Goal: Task Accomplishment & Management: Complete application form

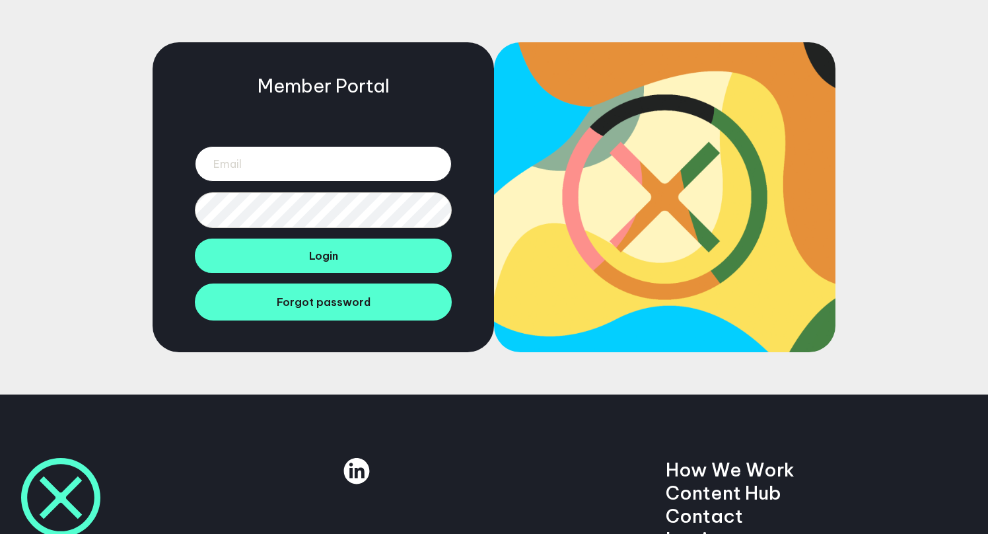
click at [326, 167] on input "email" at bounding box center [323, 164] width 257 height 36
type input "patrick@gilbertcooke.com"
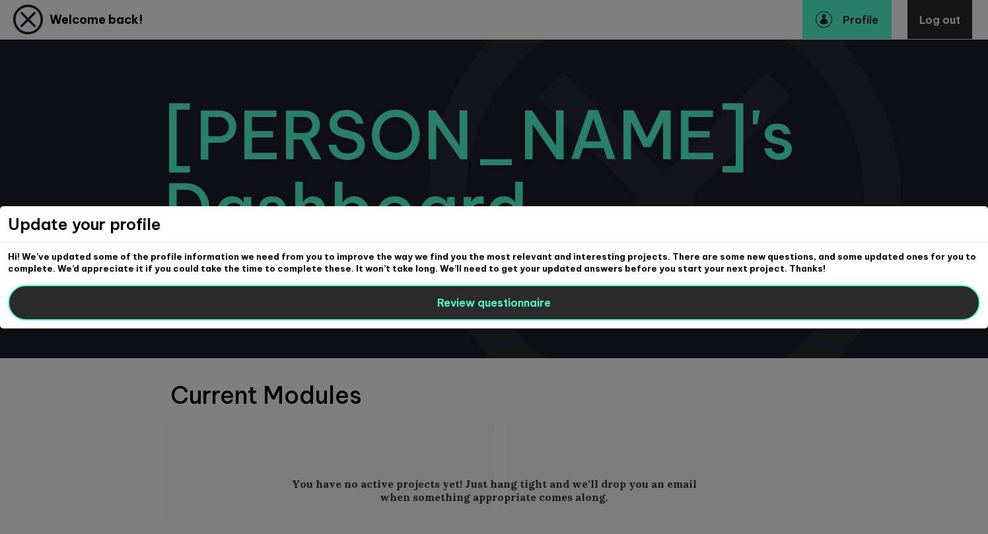
click at [578, 291] on button "Review questionnaire" at bounding box center [494, 303] width 972 height 36
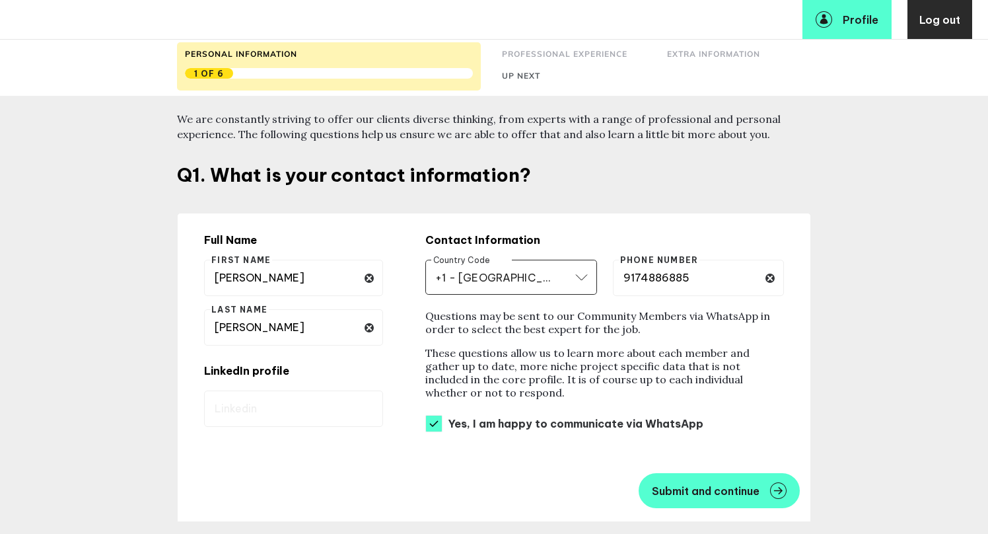
scroll to position [163, 0]
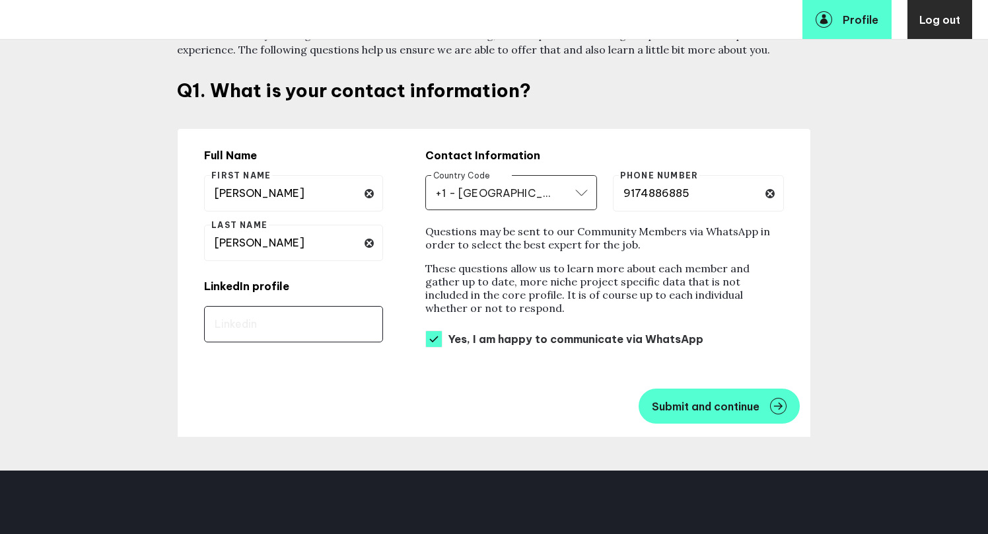
click at [329, 322] on input "text" at bounding box center [293, 324] width 179 height 36
paste input "[URL][DOMAIN_NAME]"
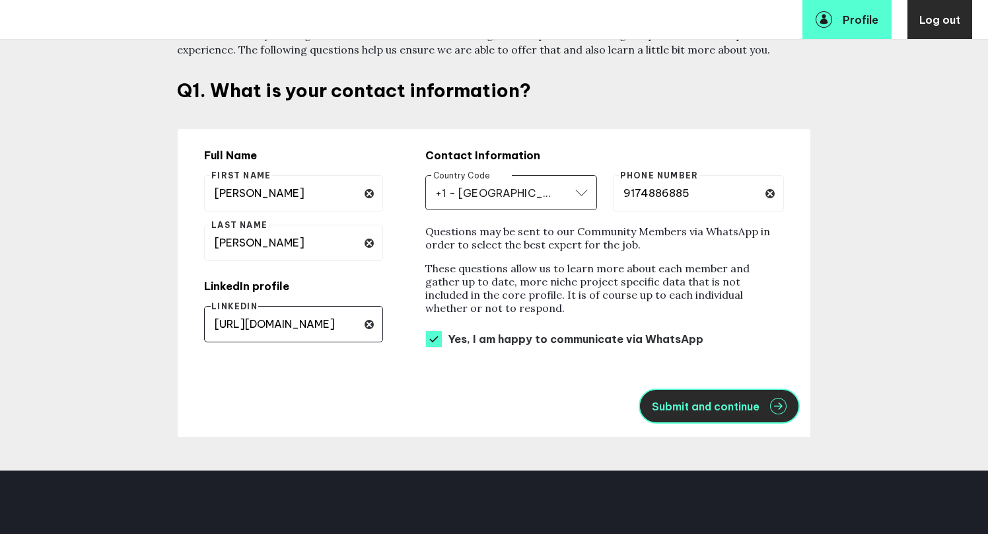
type input "[URL][DOMAIN_NAME]"
click at [728, 421] on button "Submit and continue" at bounding box center [719, 405] width 161 height 35
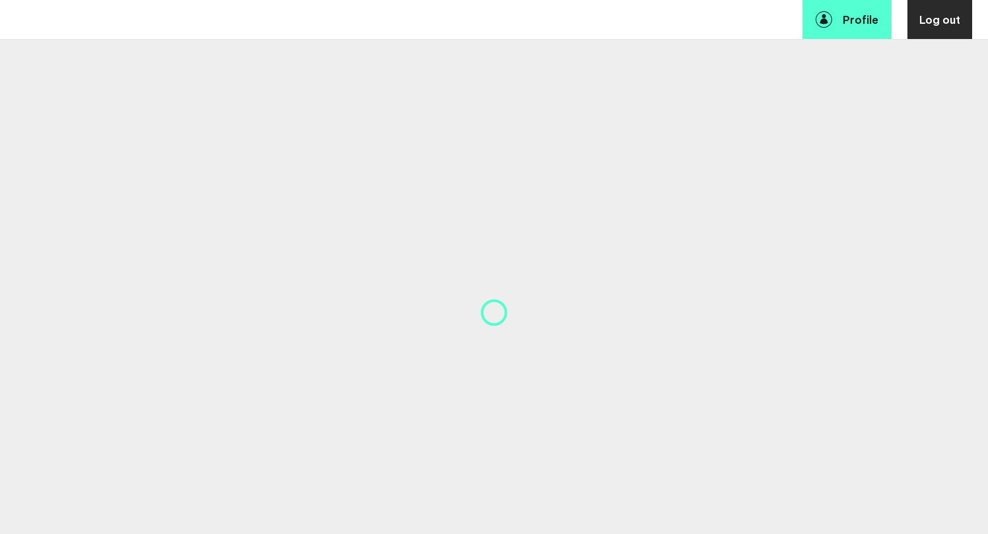
select select "19089"
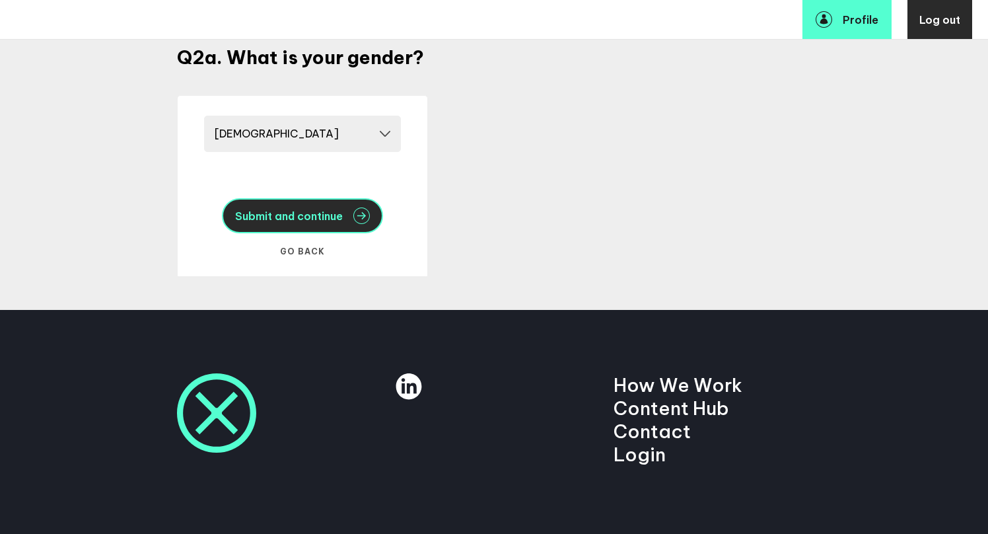
click at [320, 221] on span "Submit and continue" at bounding box center [289, 216] width 108 height 11
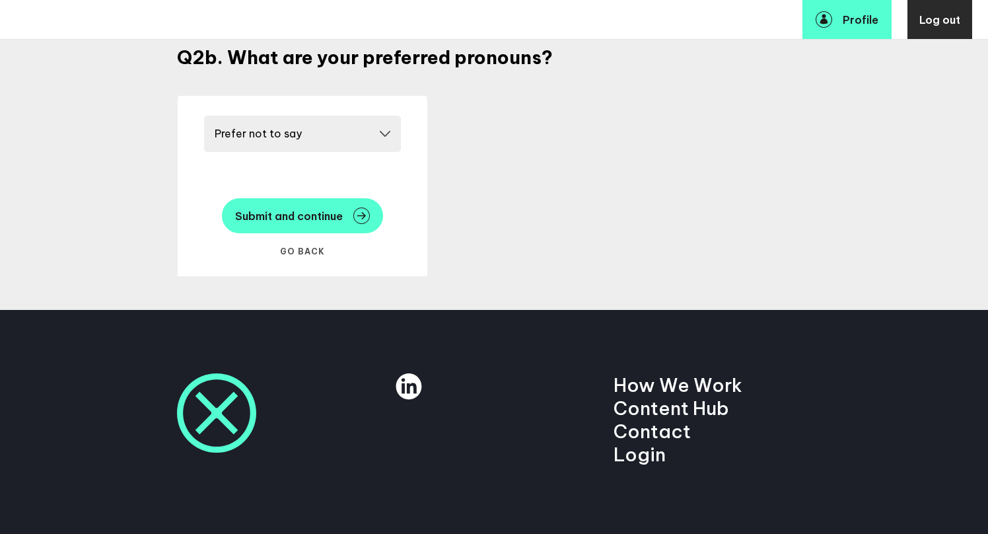
click at [281, 130] on select "Please select a pronoun He/him She/her They/them Prefer not to say" at bounding box center [302, 134] width 197 height 36
select select "20249"
click at [204, 116] on select "Please select a pronoun He/him She/her They/them Prefer not to say" at bounding box center [302, 134] width 197 height 36
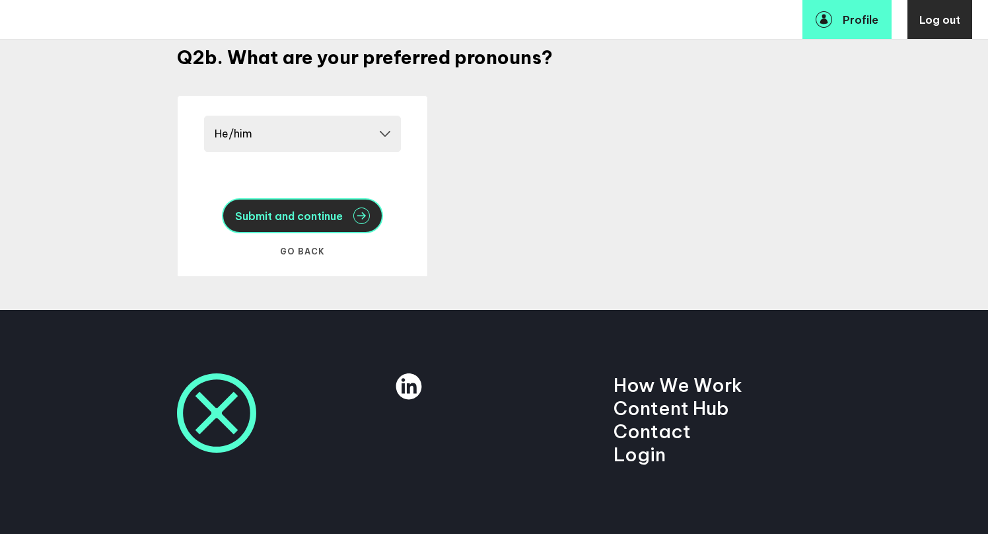
click at [283, 219] on span "Submit and continue" at bounding box center [289, 216] width 108 height 11
select select "19085"
click at [289, 218] on span "Submit and continue" at bounding box center [289, 216] width 108 height 11
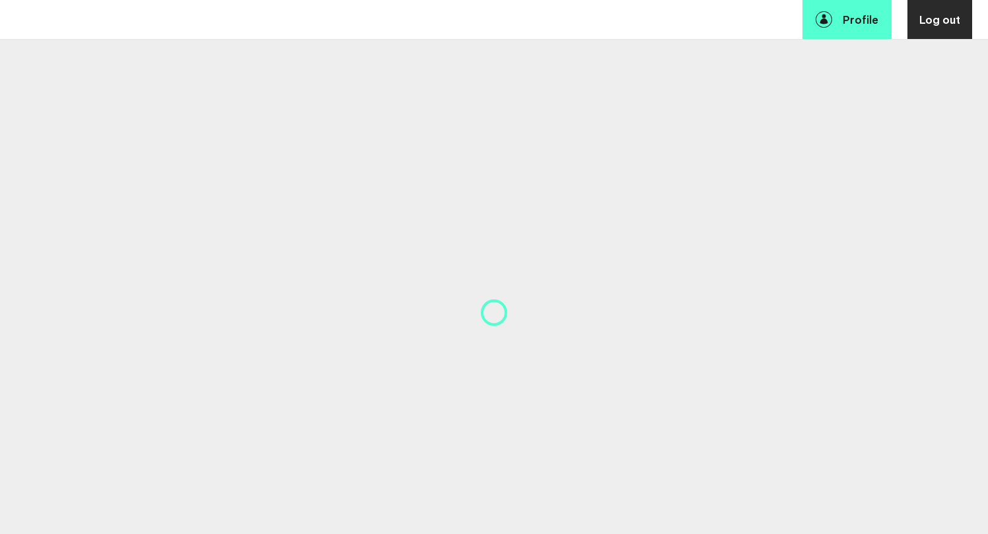
select select "14724"
select select "17630"
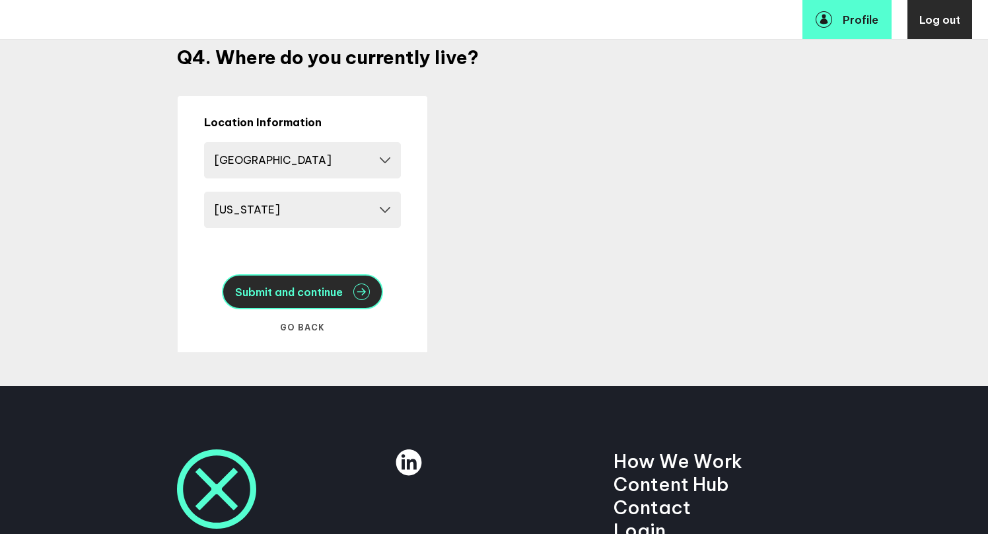
click at [291, 288] on span "Submit and continue" at bounding box center [289, 292] width 108 height 11
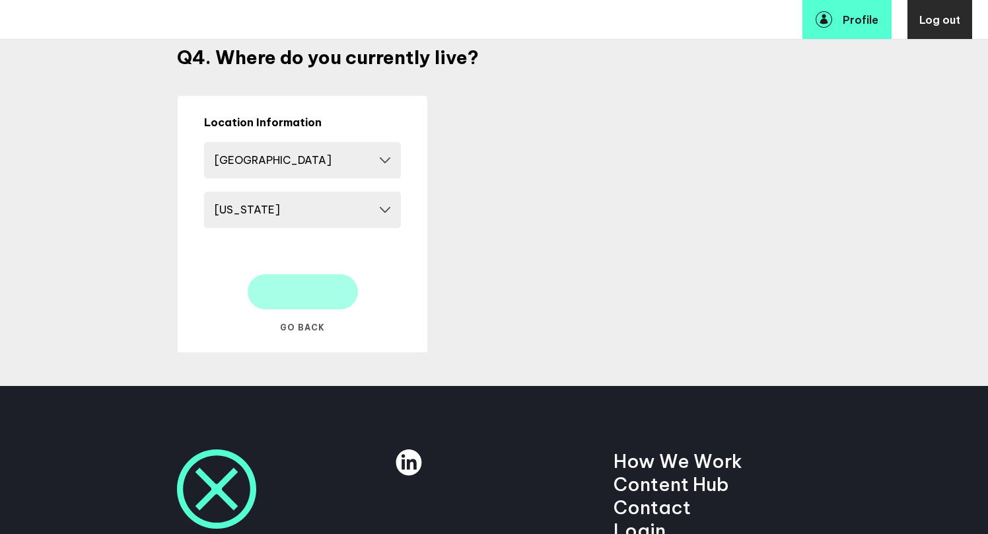
select select "14666"
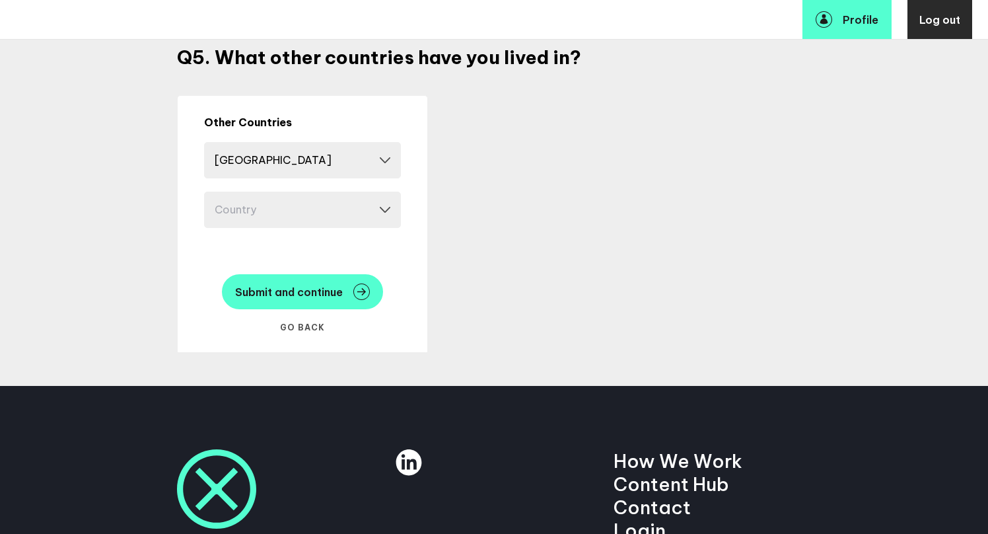
click at [263, 209] on select "Country Afghanistan Albania Algeria Andorra Angola Antigua and Barbuda Argentin…" at bounding box center [302, 210] width 197 height 36
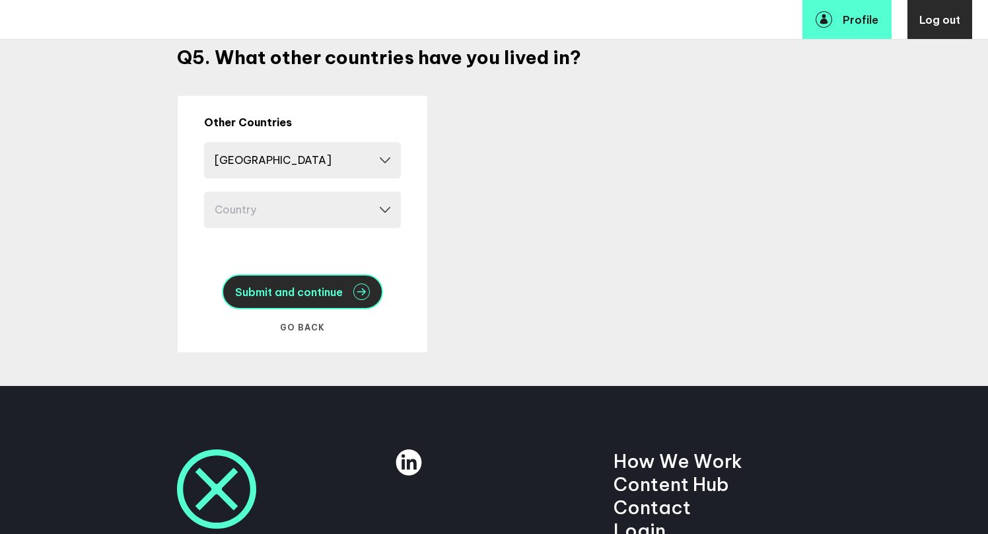
click at [324, 293] on span "Submit and continue" at bounding box center [289, 292] width 108 height 11
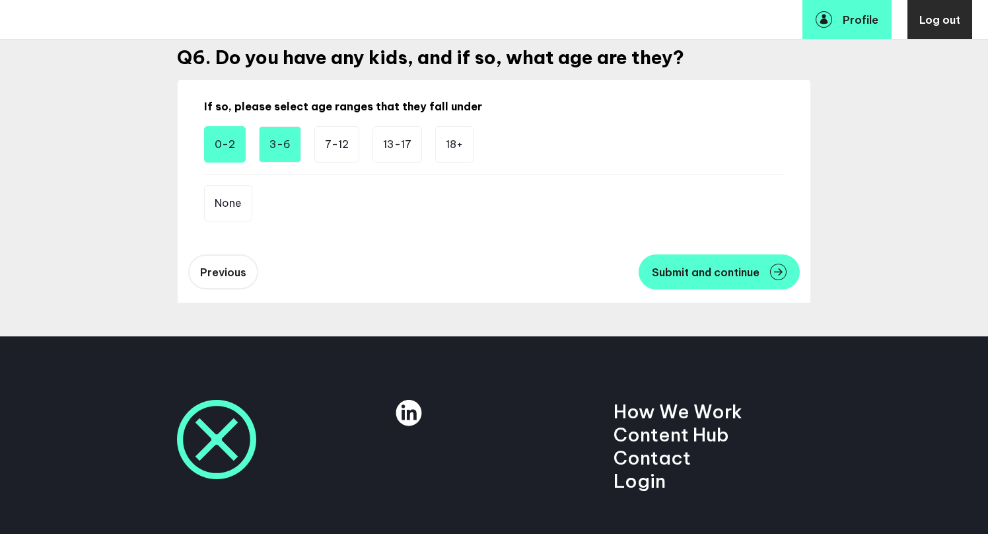
click at [266, 155] on li "3-6" at bounding box center [280, 144] width 42 height 36
click at [274, 141] on li "3-6" at bounding box center [280, 144] width 42 height 36
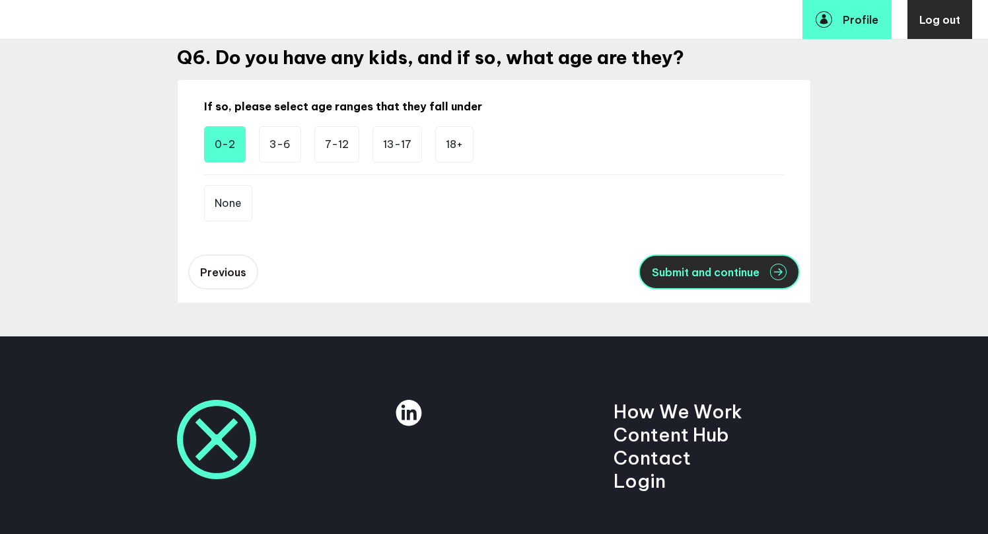
click at [663, 275] on span "Submit and continue" at bounding box center [706, 272] width 108 height 11
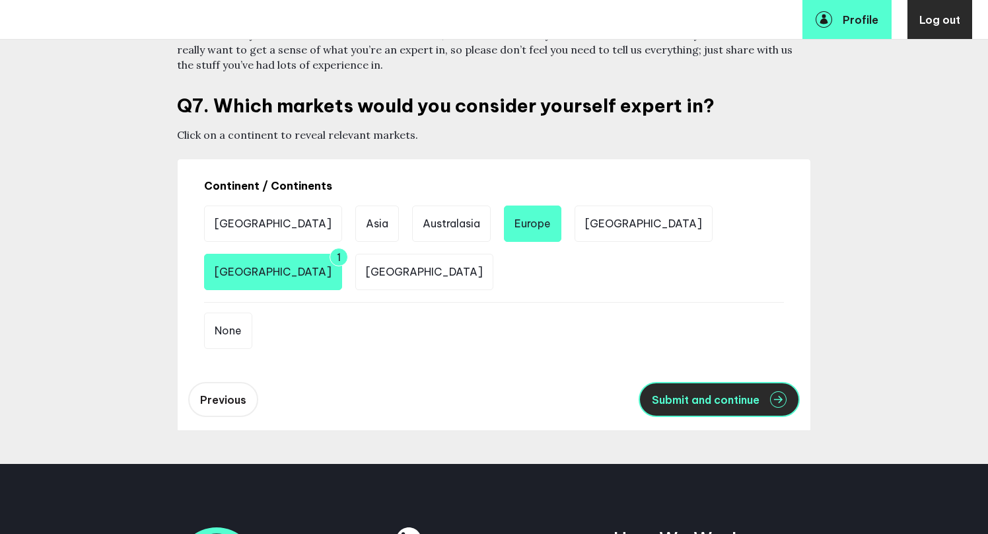
click at [719, 399] on span "Submit and continue" at bounding box center [706, 399] width 108 height 11
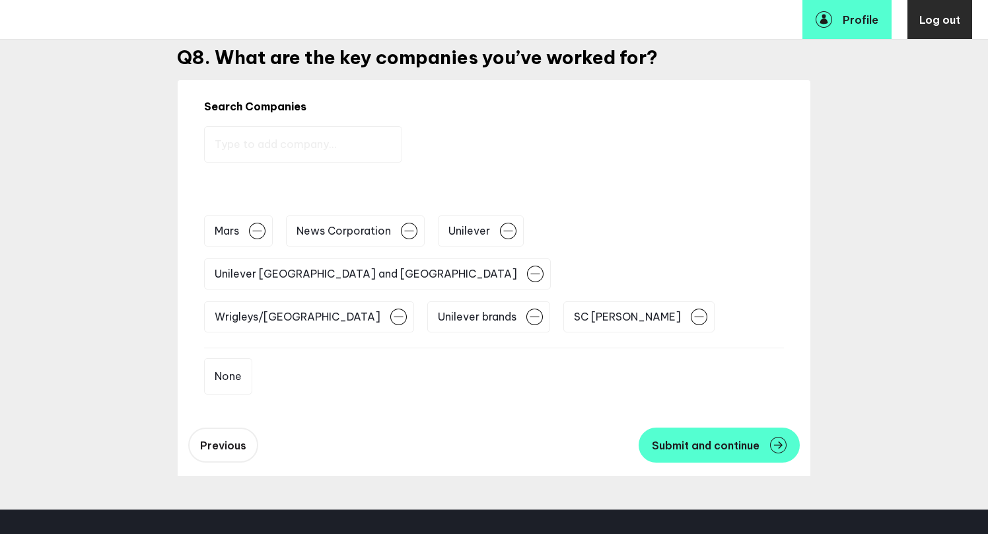
click at [238, 147] on input "text" at bounding box center [303, 144] width 198 height 36
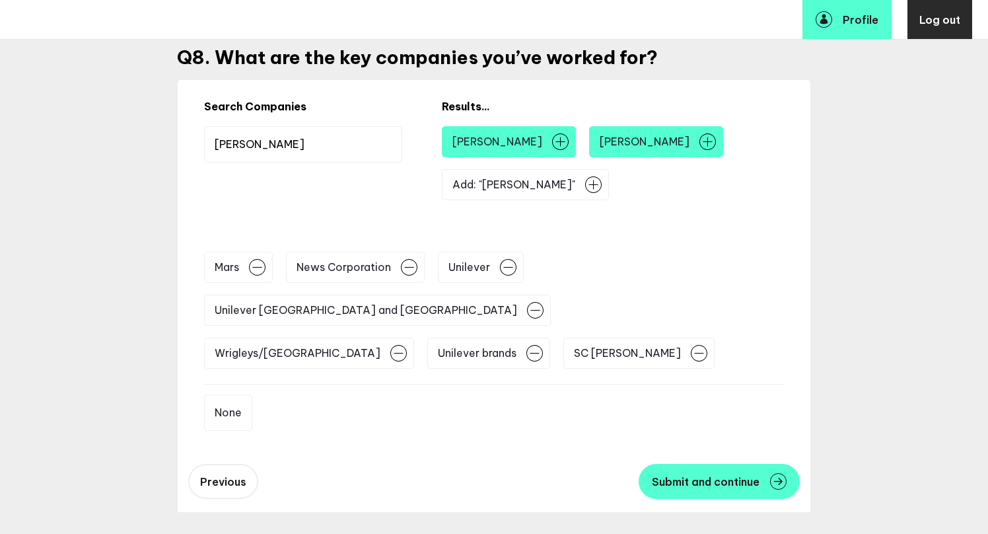
type input "Kellogg"
click at [552, 144] on img at bounding box center [560, 141] width 17 height 17
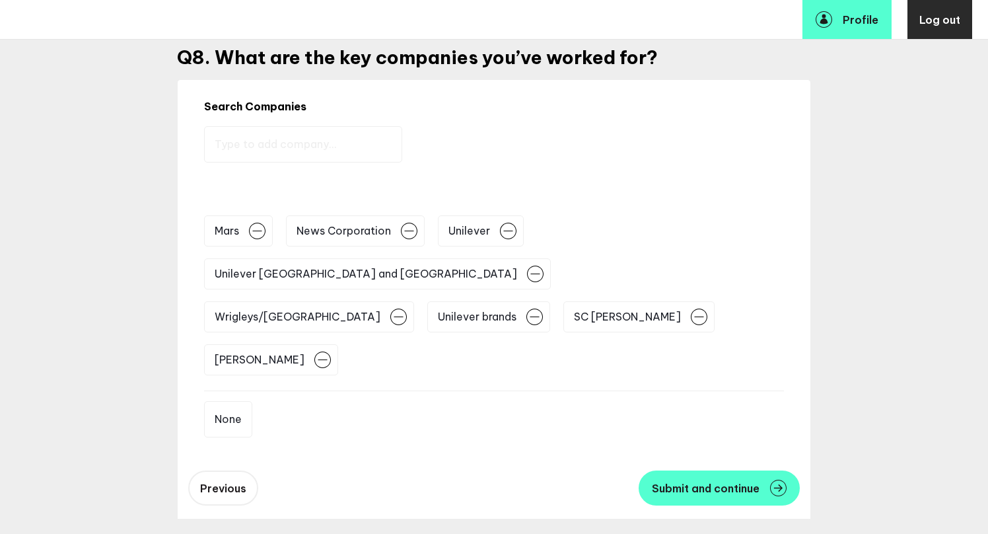
click at [293, 147] on input "text" at bounding box center [303, 144] width 198 height 36
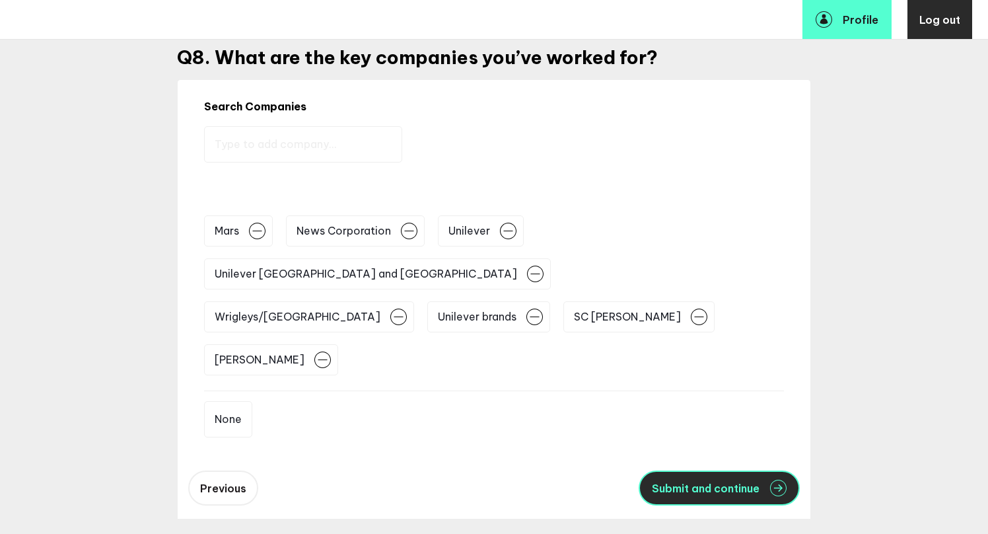
click at [696, 483] on span "Submit and continue" at bounding box center [706, 488] width 108 height 11
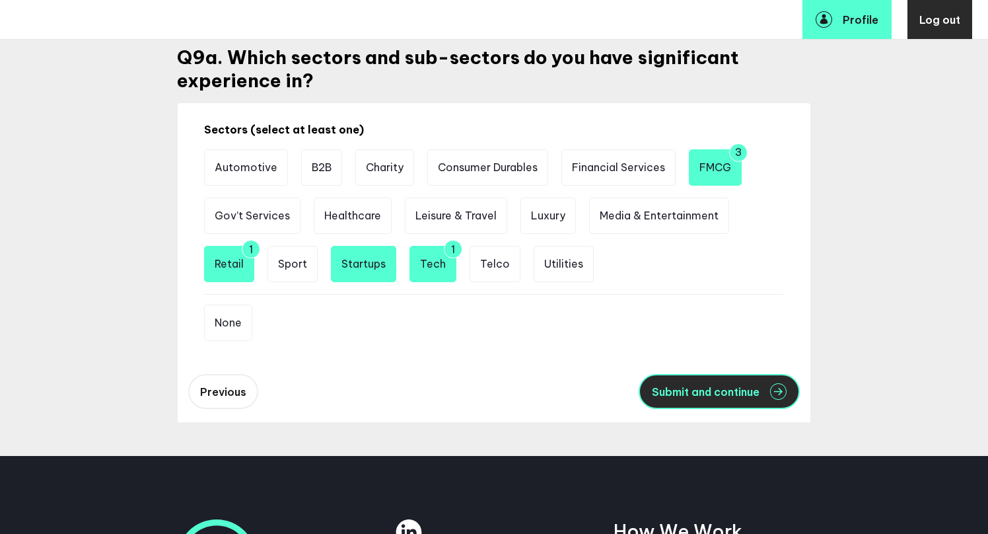
click at [754, 388] on span "Submit and continue" at bounding box center [706, 391] width 108 height 11
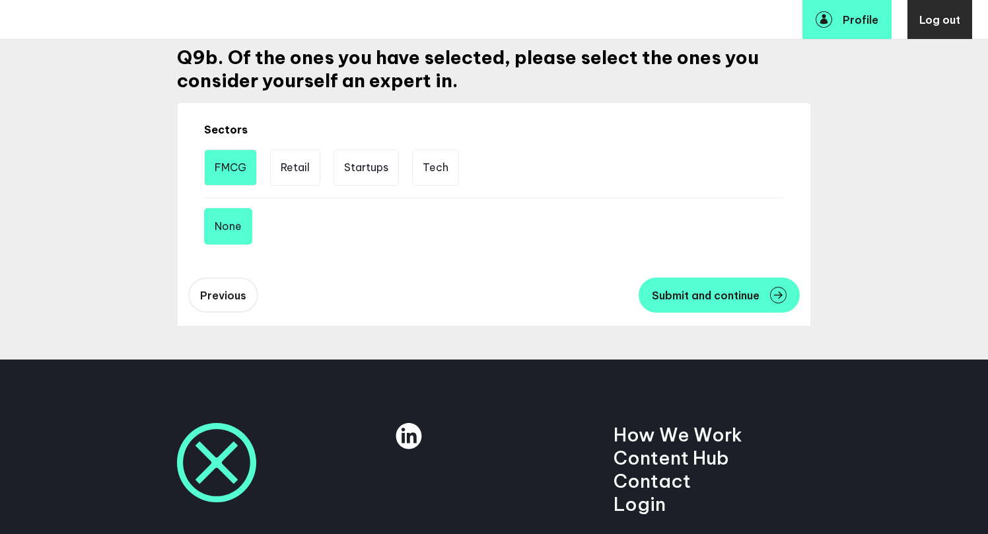
click at [234, 172] on li "FMCG" at bounding box center [230, 167] width 53 height 36
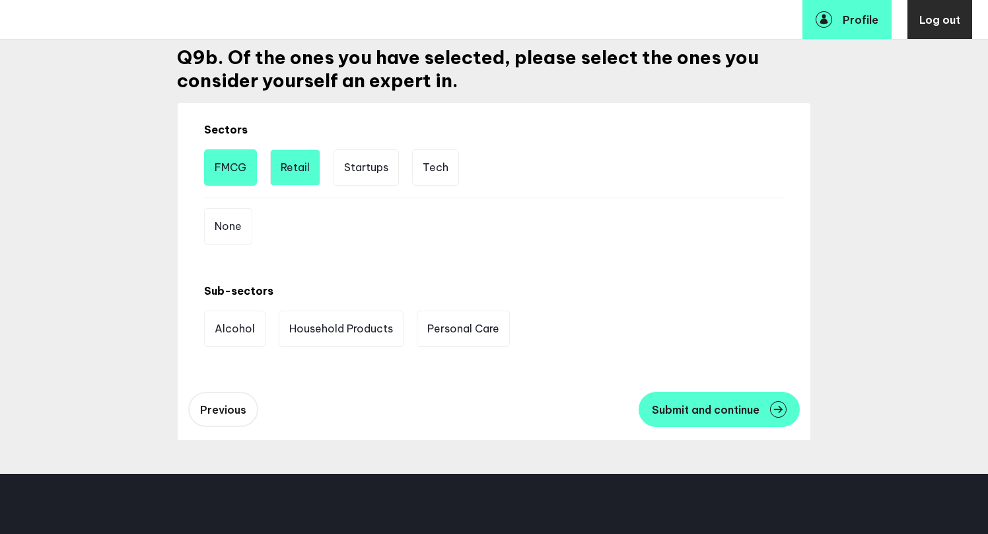
click at [308, 172] on li "Retail" at bounding box center [295, 167] width 50 height 36
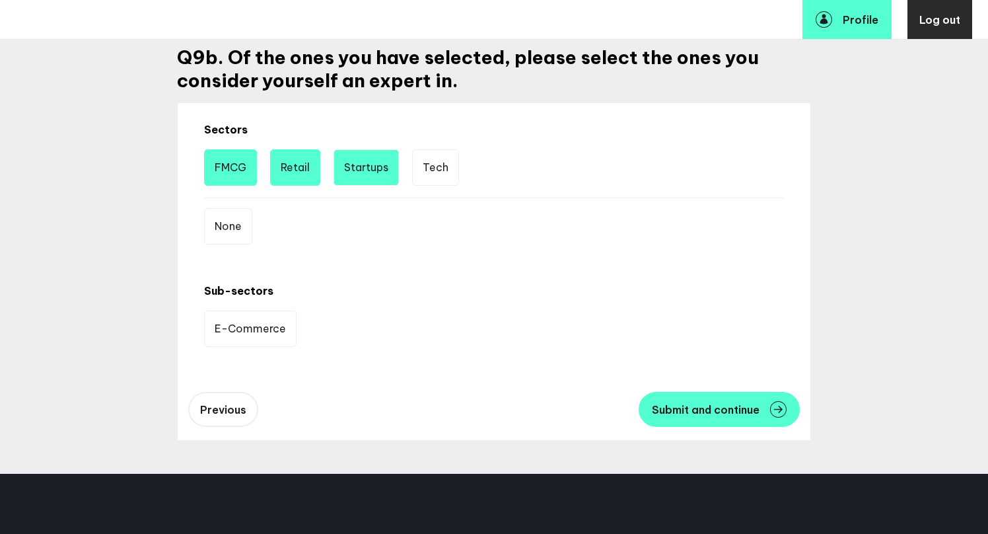
click at [365, 172] on li "Startups" at bounding box center [366, 167] width 65 height 36
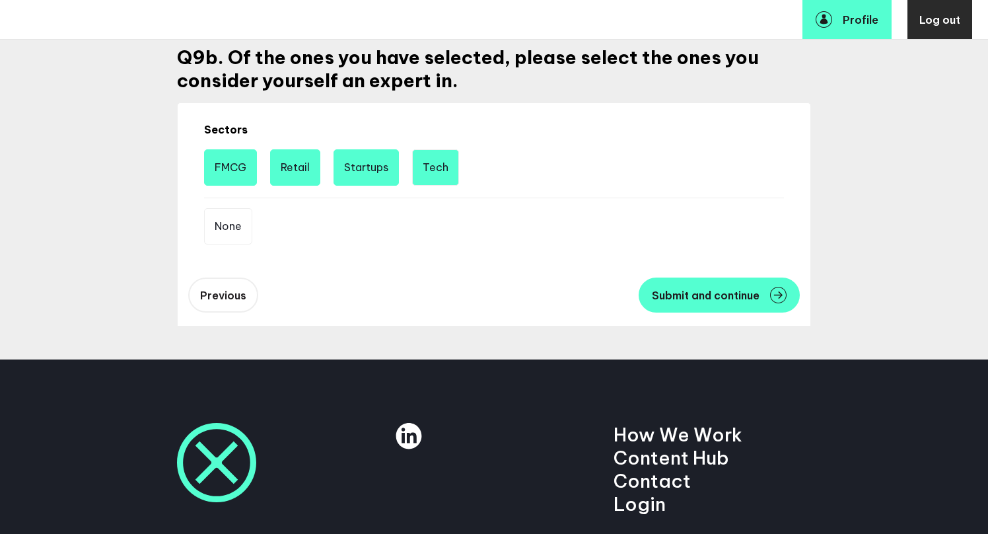
click at [427, 175] on li "Tech" at bounding box center [435, 167] width 47 height 36
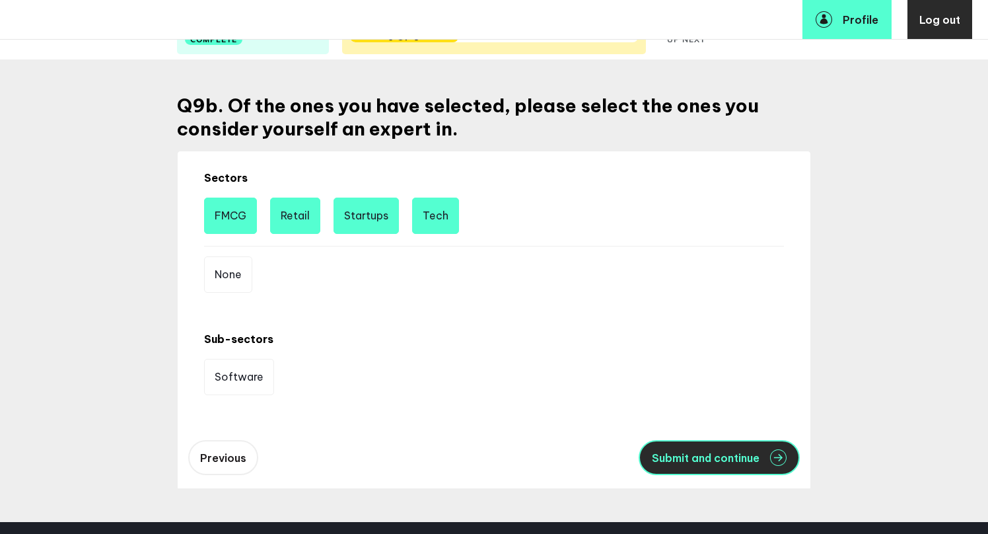
scroll to position [118, 0]
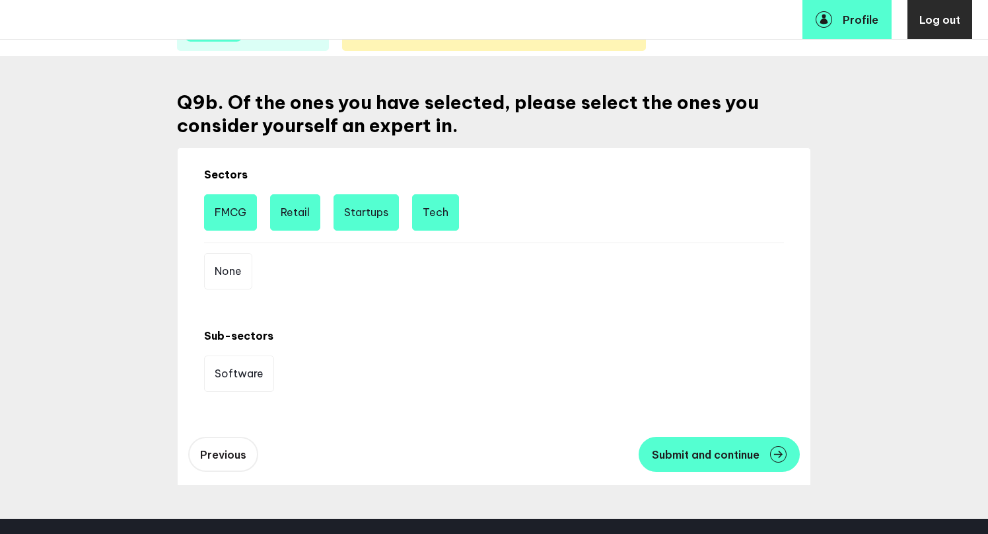
click at [435, 218] on li "Tech" at bounding box center [435, 212] width 47 height 36
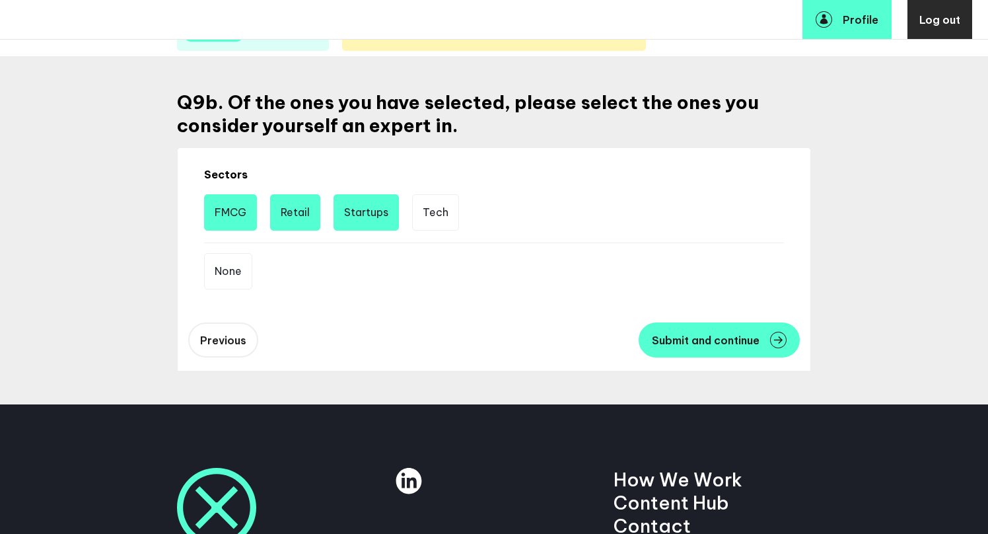
click at [296, 221] on li "Retail" at bounding box center [295, 212] width 50 height 36
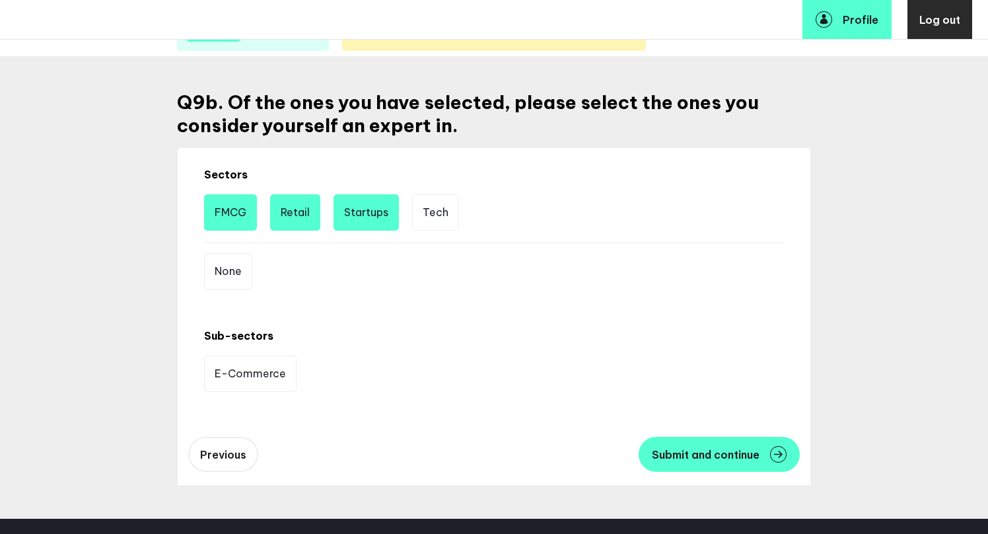
click at [296, 205] on li "Retail" at bounding box center [295, 212] width 50 height 36
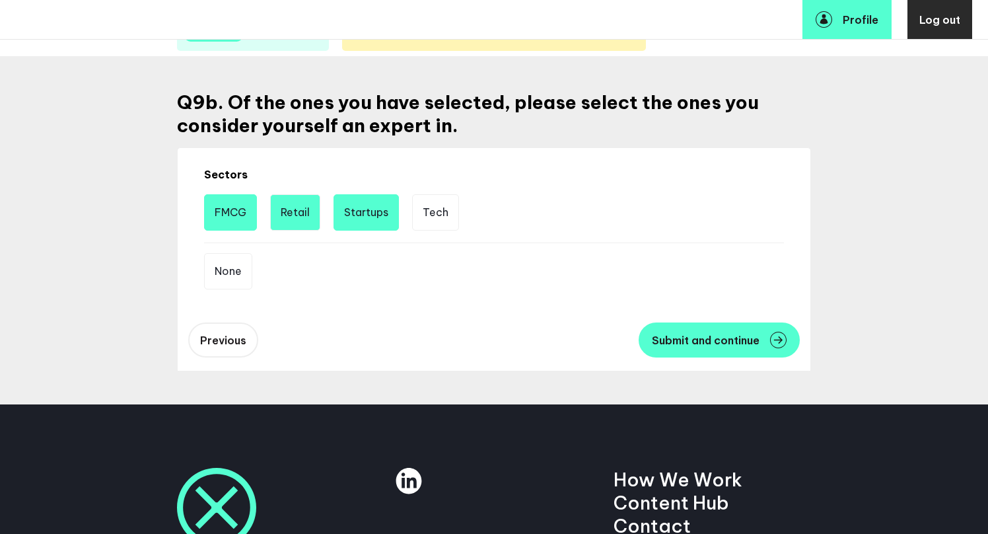
click at [297, 212] on li "Retail" at bounding box center [295, 212] width 50 height 36
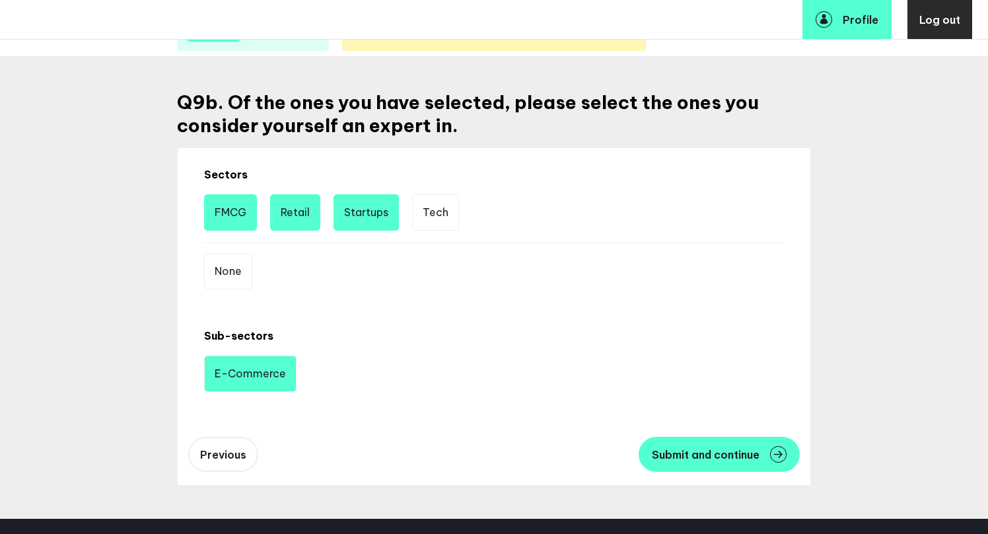
click at [245, 383] on li "E-Commerce" at bounding box center [250, 373] width 92 height 36
click at [223, 213] on li "FMCG" at bounding box center [230, 212] width 53 height 36
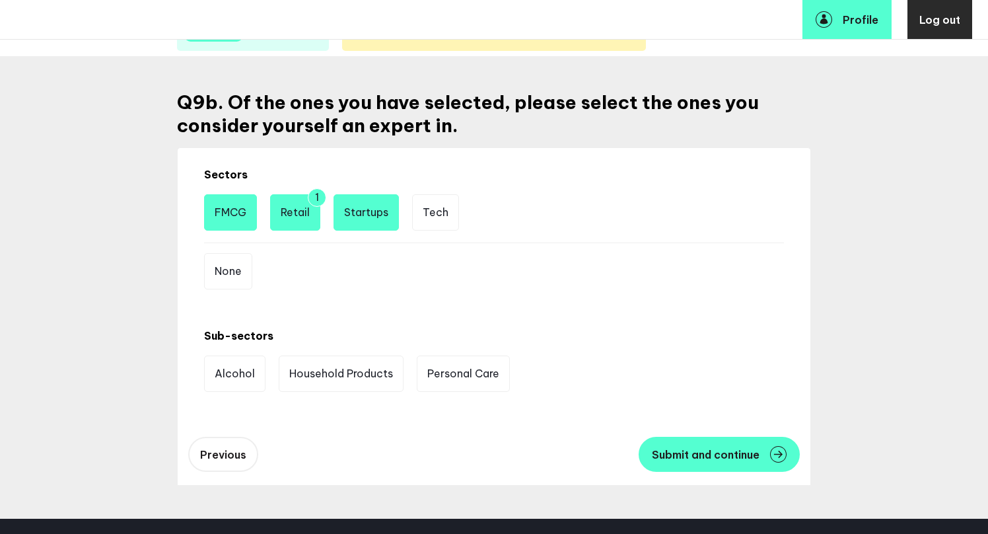
click at [223, 213] on li "FMCG" at bounding box center [230, 212] width 53 height 36
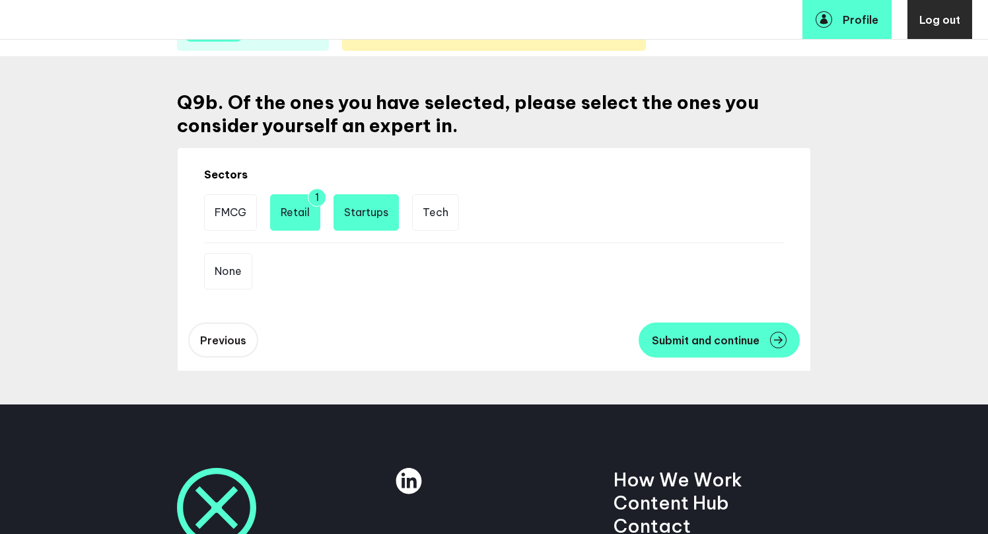
click at [370, 209] on li "Startups" at bounding box center [366, 212] width 65 height 36
click at [375, 229] on li "Startups" at bounding box center [366, 212] width 65 height 36
click at [737, 337] on span "Submit and continue" at bounding box center [706, 340] width 108 height 11
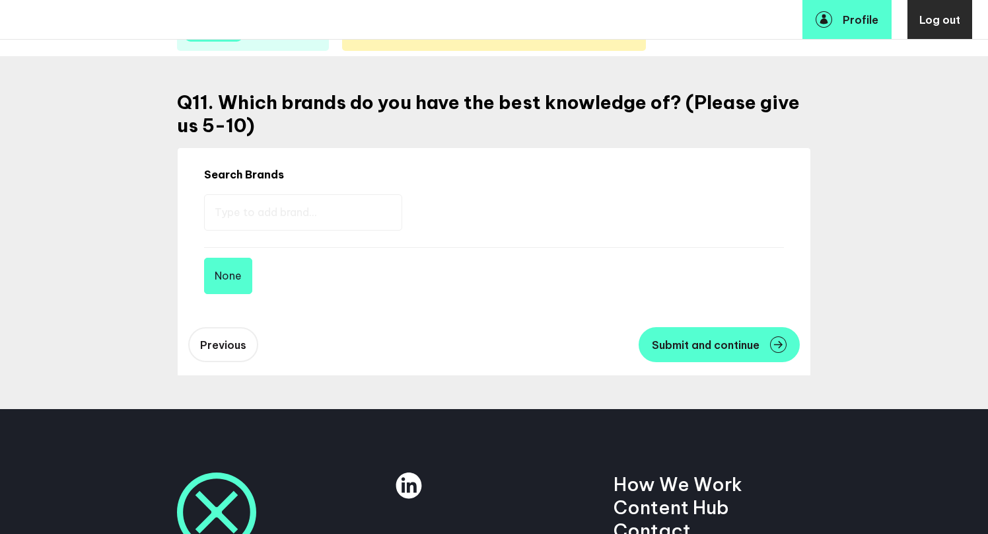
click at [321, 215] on input "text" at bounding box center [303, 212] width 198 height 36
click at [225, 213] on input "text" at bounding box center [303, 212] width 198 height 36
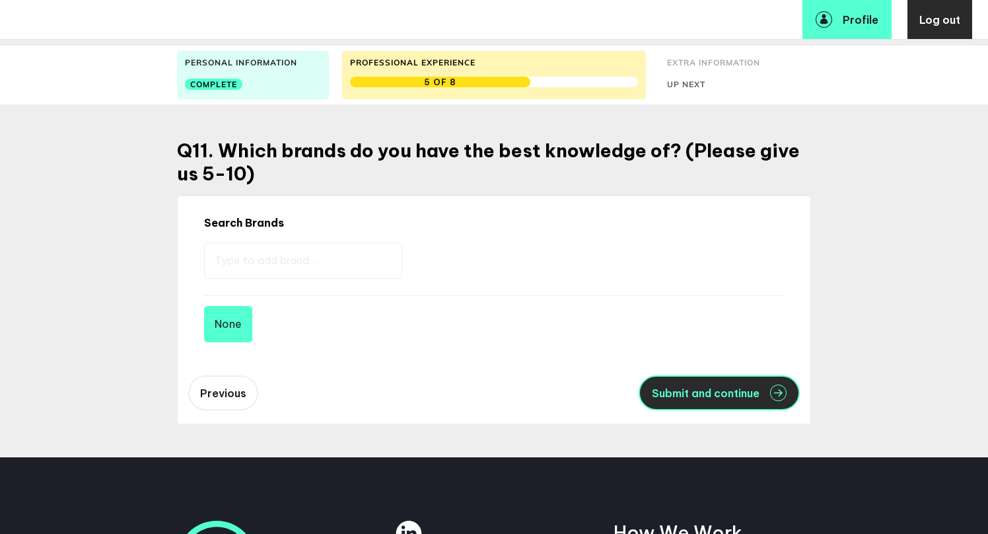
scroll to position [74, 0]
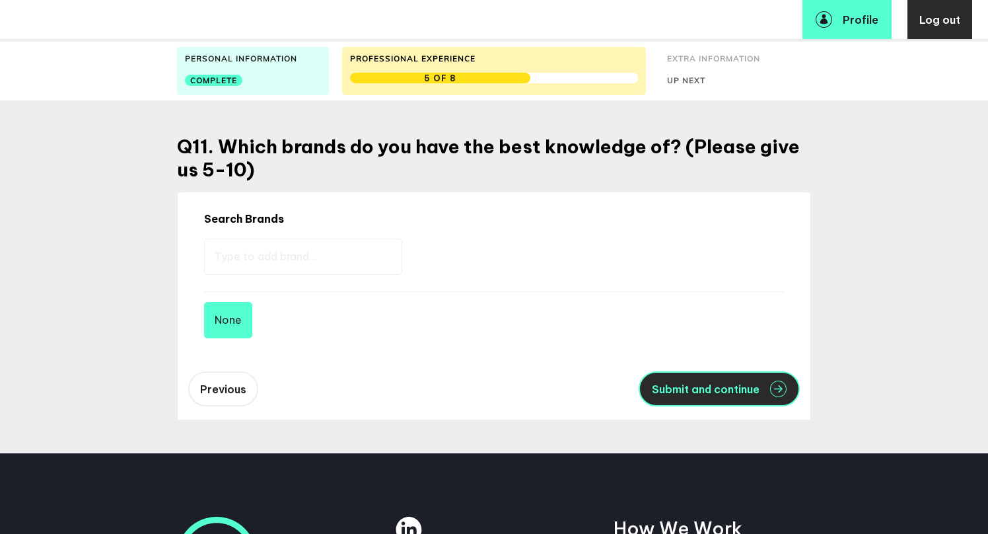
click at [705, 402] on button "Submit and continue" at bounding box center [719, 388] width 161 height 35
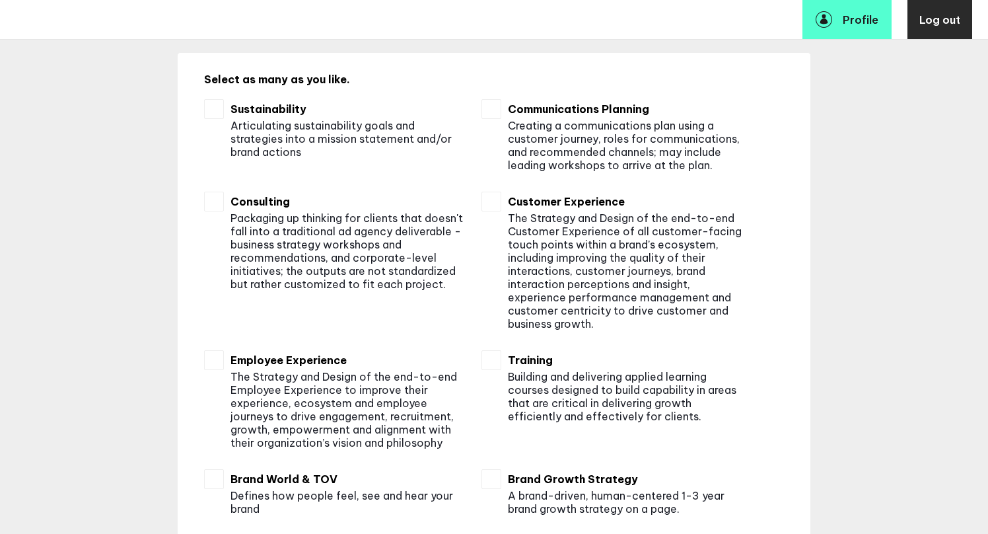
scroll to position [268, 0]
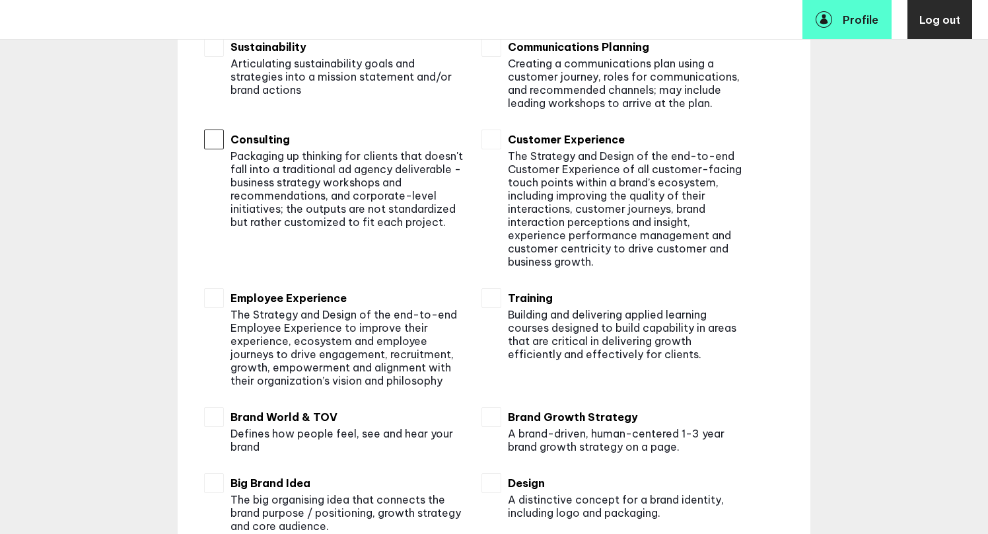
click at [215, 139] on input "checkbox" at bounding box center [214, 139] width 20 height 20
checkbox input "true"
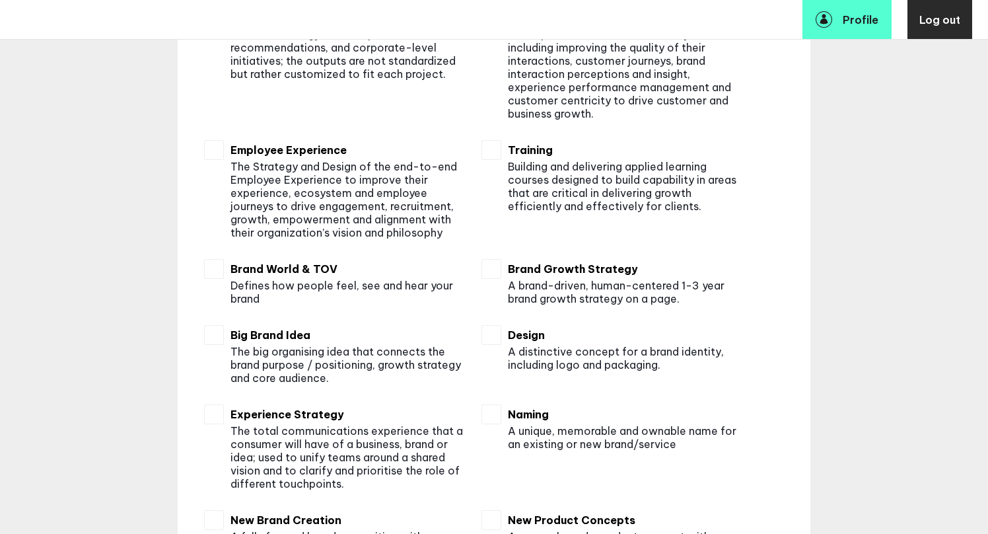
scroll to position [467, 0]
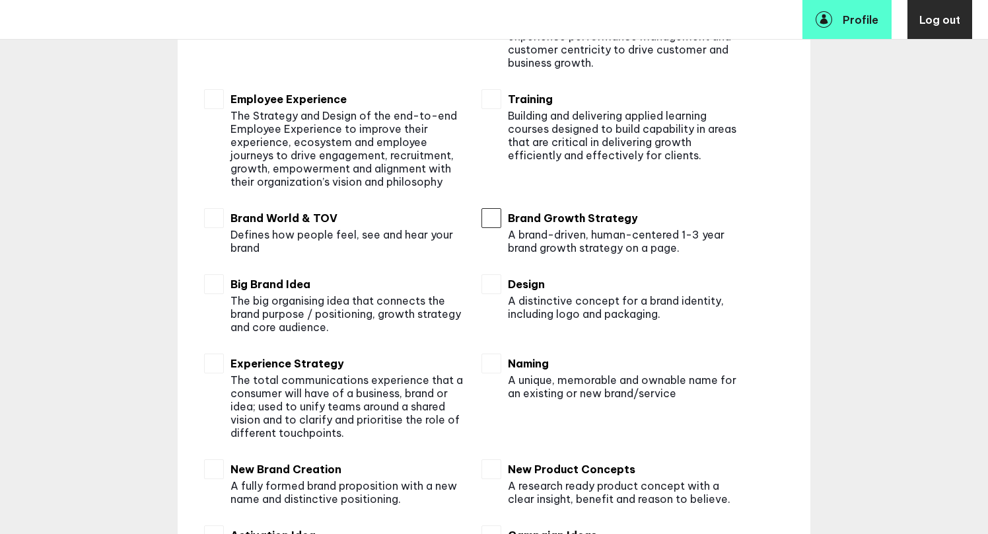
click at [492, 213] on input "checkbox" at bounding box center [492, 218] width 20 height 20
checkbox input "true"
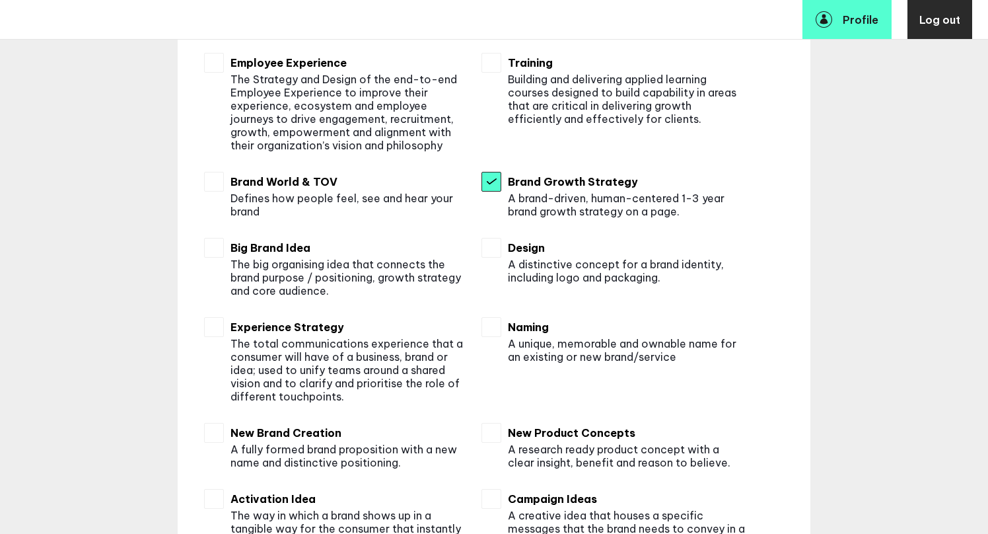
scroll to position [505, 0]
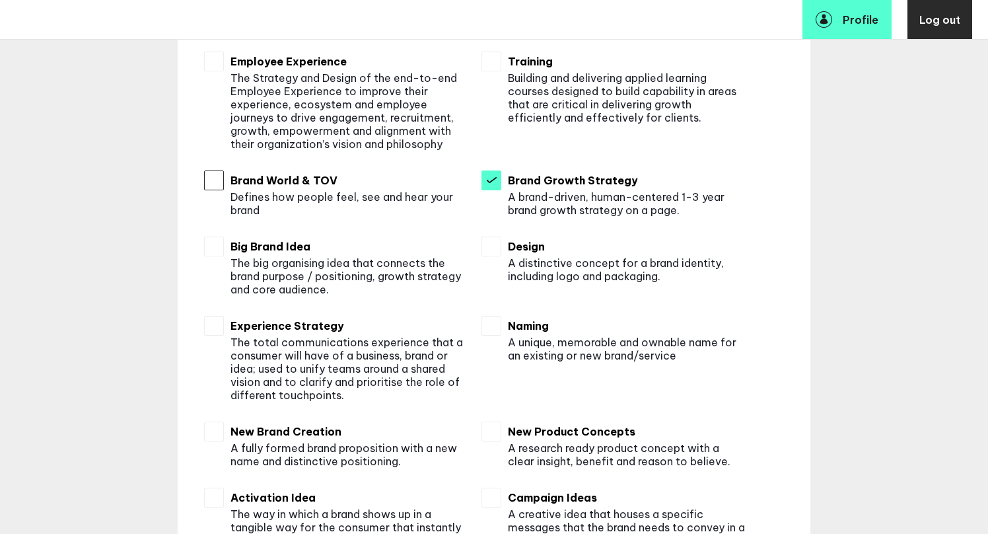
click at [220, 186] on input "checkbox" at bounding box center [214, 180] width 20 height 20
checkbox input "true"
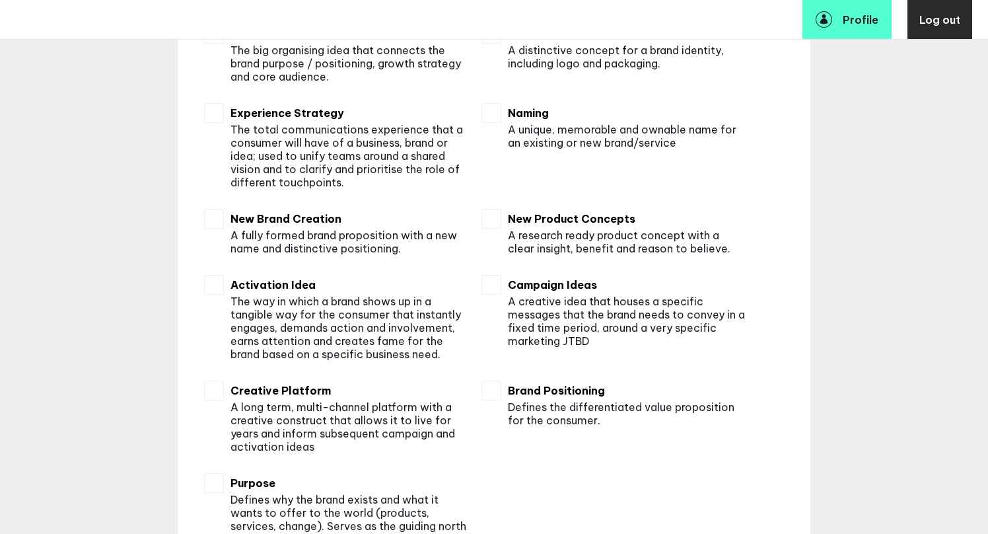
scroll to position [720, 0]
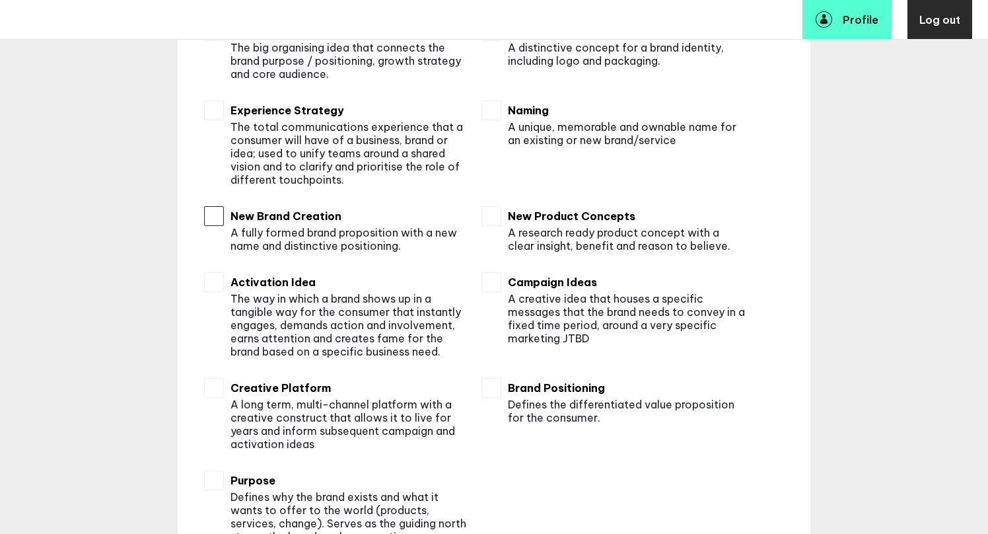
click at [215, 211] on input "checkbox" at bounding box center [214, 216] width 20 height 20
checkbox input "true"
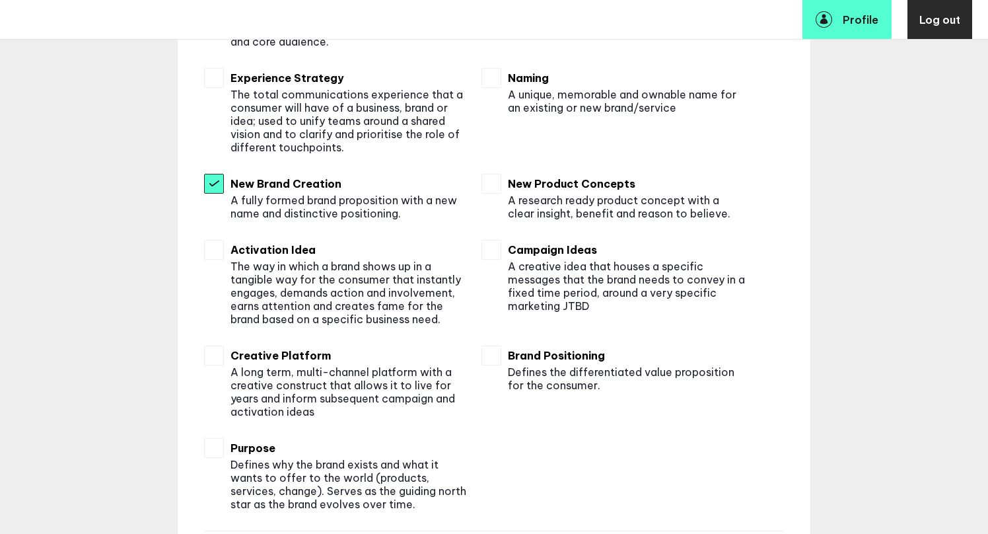
scroll to position [753, 0]
click at [490, 350] on input "checkbox" at bounding box center [492, 355] width 20 height 20
checkbox input "true"
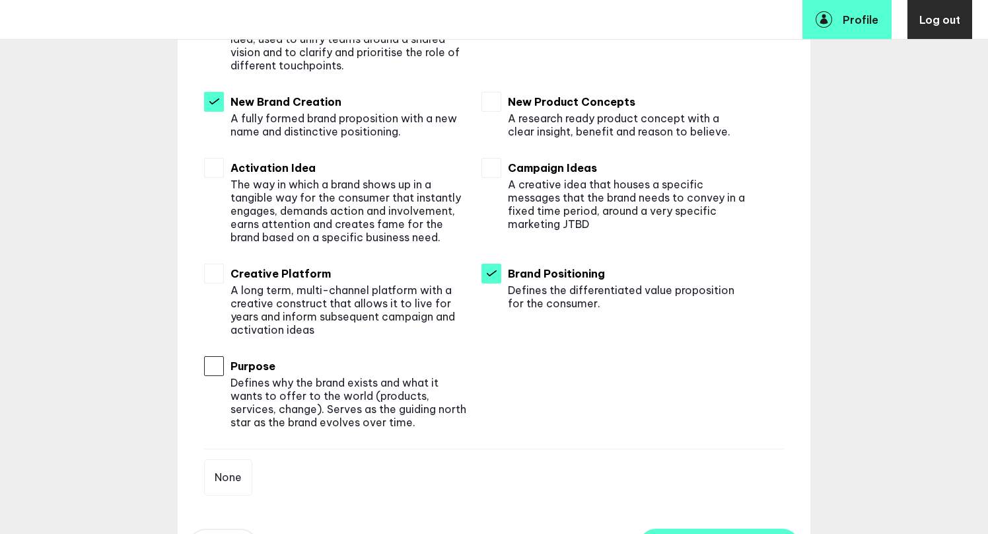
click at [212, 363] on input "checkbox" at bounding box center [214, 366] width 20 height 20
checkbox input "true"
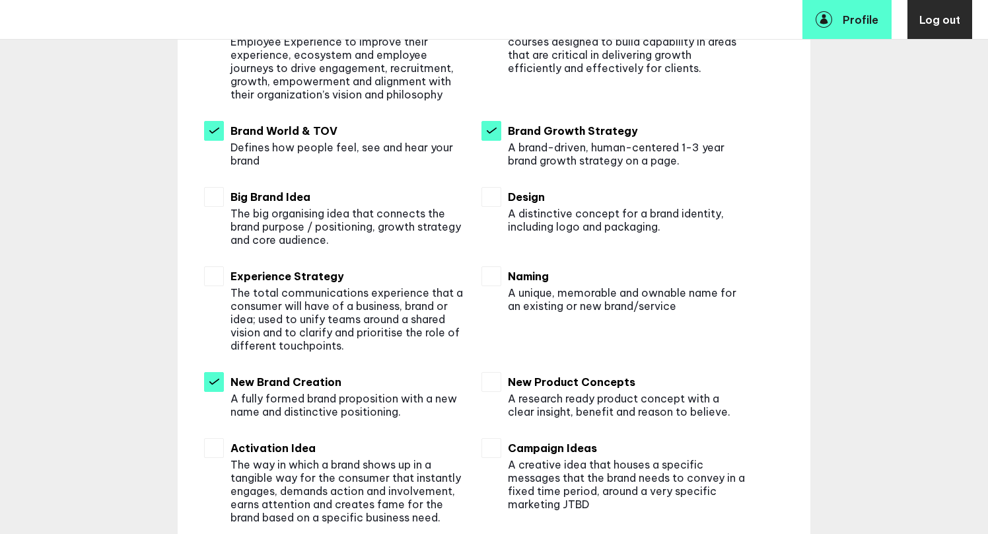
scroll to position [558, 0]
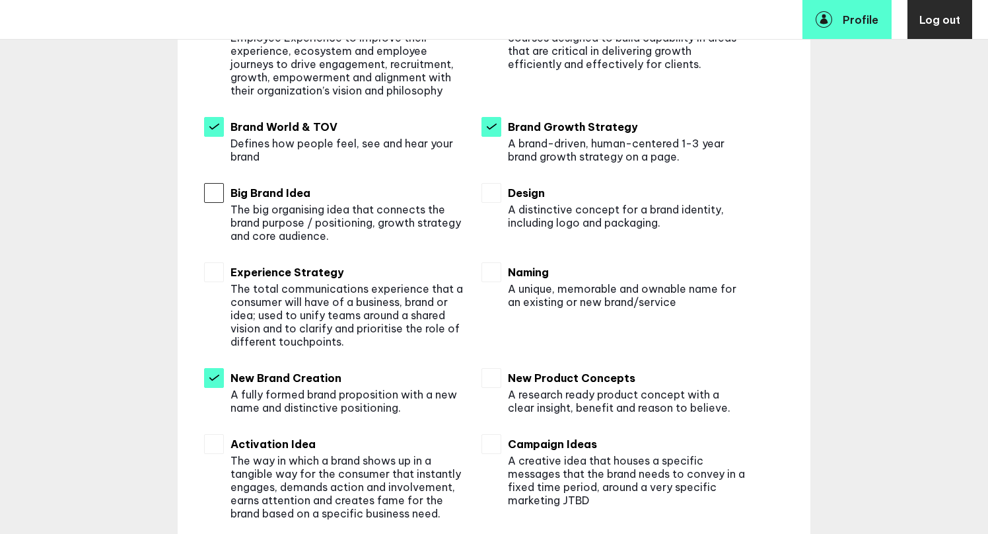
click at [215, 196] on input "checkbox" at bounding box center [214, 193] width 20 height 20
checkbox input "false"
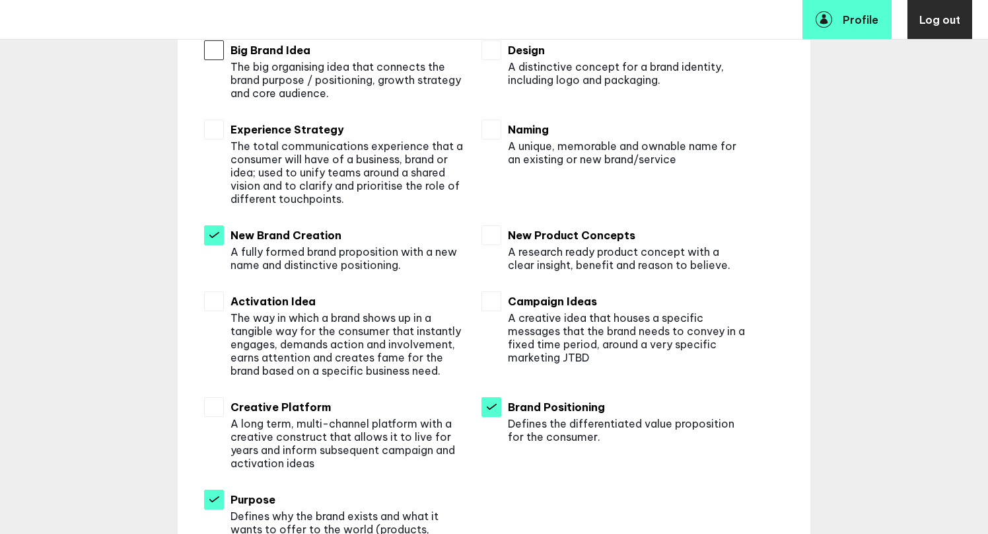
scroll to position [702, 0]
click at [503, 236] on div at bounding box center [495, 247] width 26 height 46
checkbox input "true"
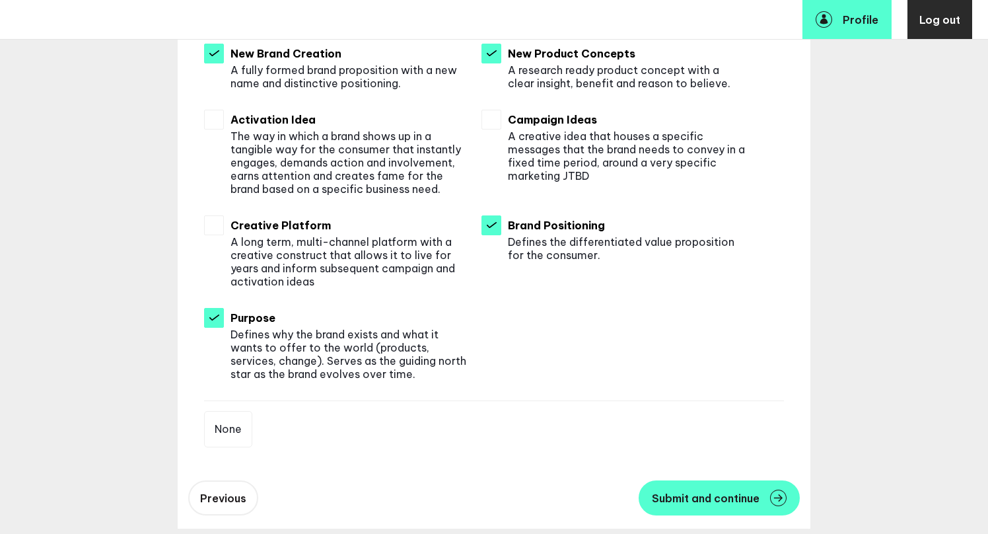
scroll to position [909, 0]
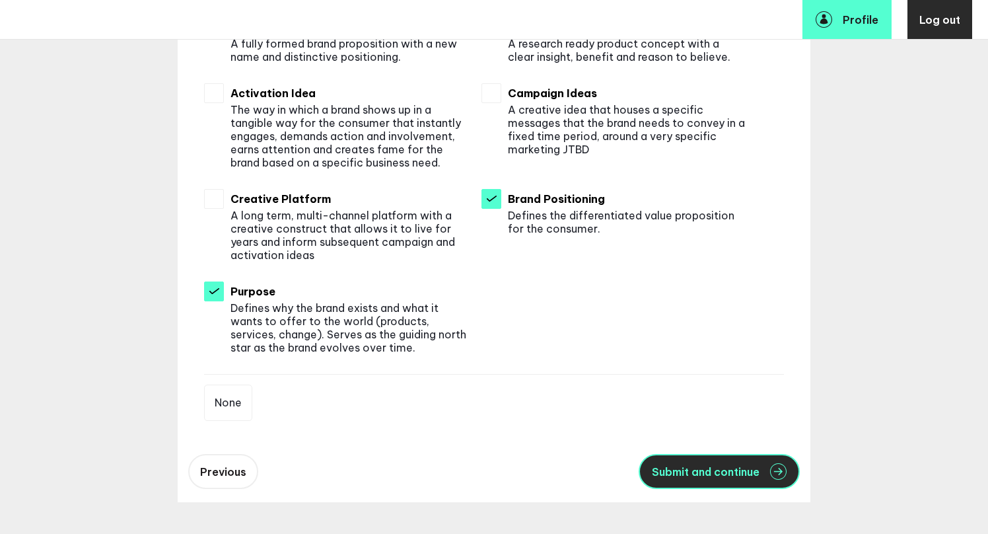
click at [706, 473] on span "Submit and continue" at bounding box center [706, 471] width 108 height 11
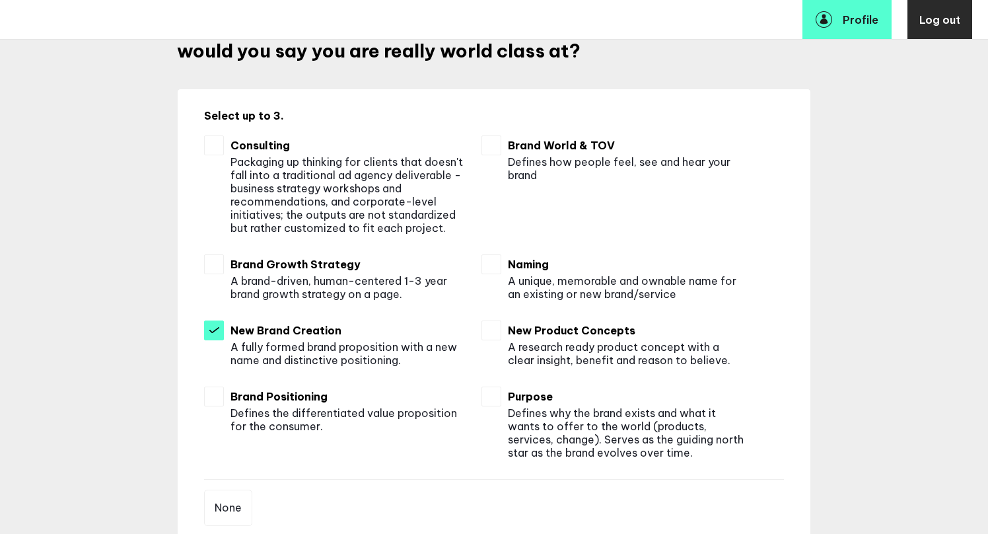
scroll to position [197, 0]
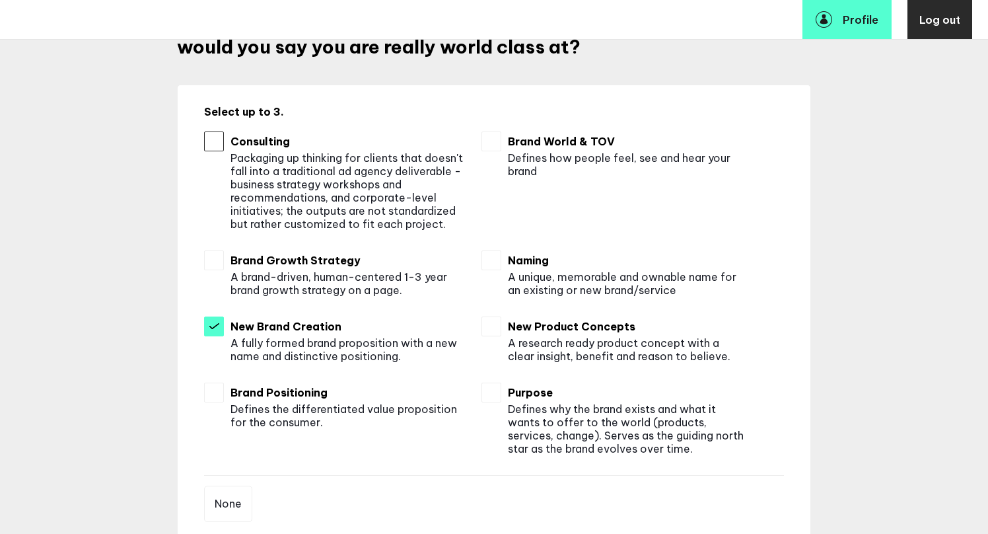
click at [215, 137] on input "checkbox" at bounding box center [214, 141] width 20 height 20
checkbox input "true"
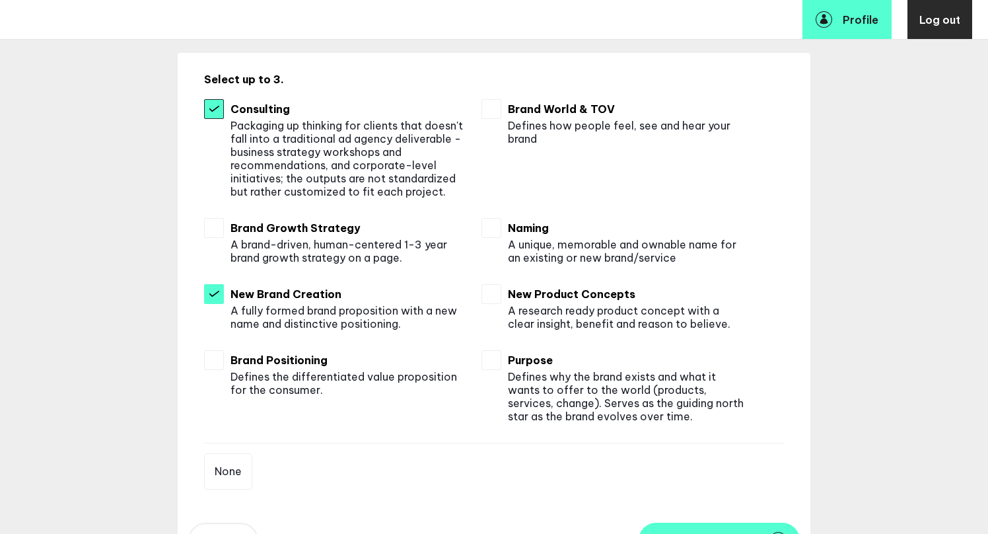
scroll to position [233, 0]
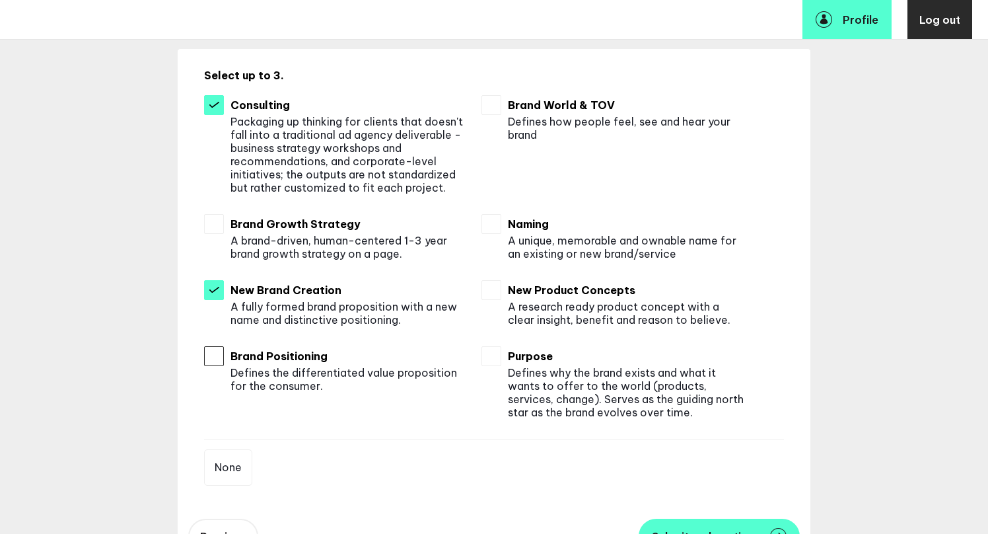
click at [215, 366] on input "checkbox" at bounding box center [214, 356] width 20 height 20
click at [209, 355] on input "checkbox" at bounding box center [214, 356] width 20 height 20
checkbox input "false"
click at [211, 224] on input "checkbox" at bounding box center [214, 224] width 20 height 20
checkbox input "true"
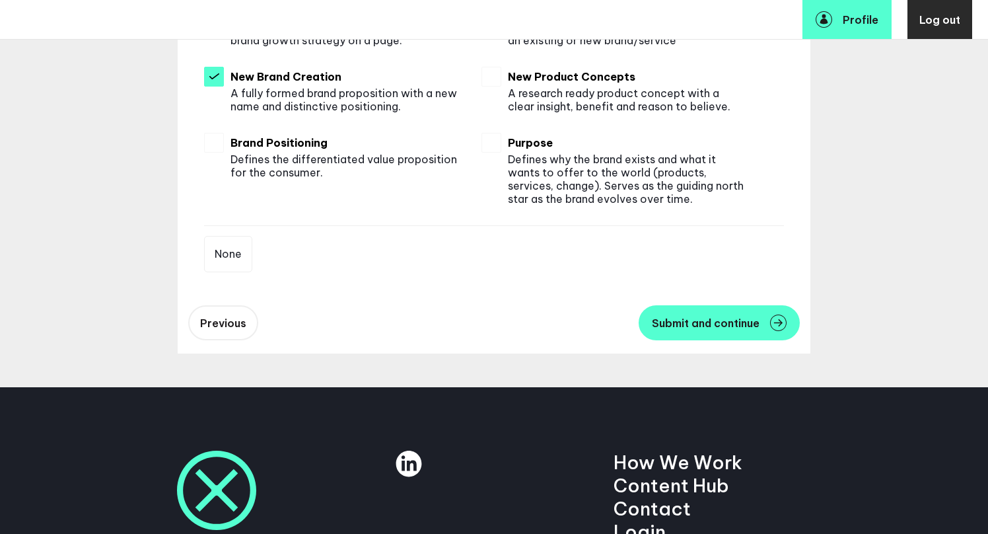
scroll to position [451, 0]
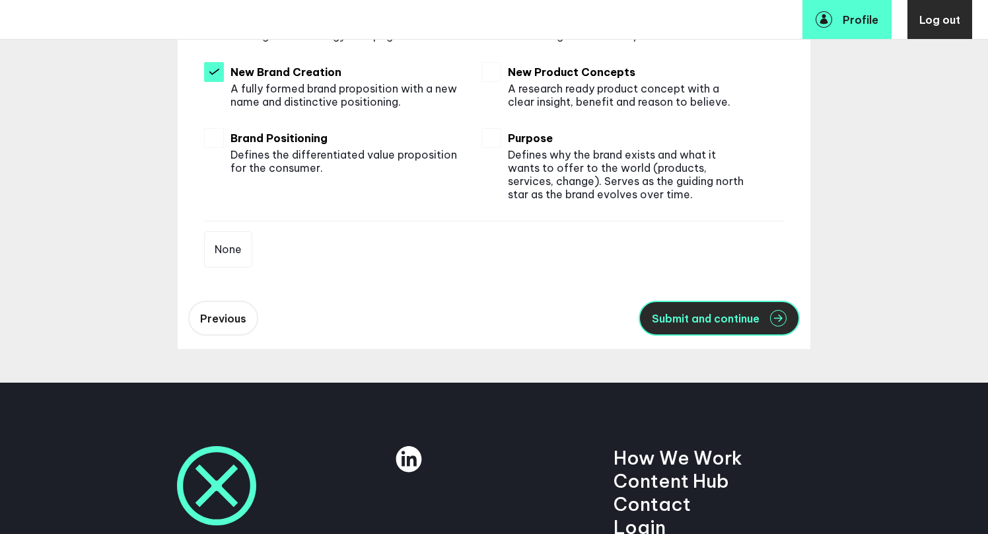
click at [723, 315] on span "Submit and continue" at bounding box center [706, 318] width 108 height 11
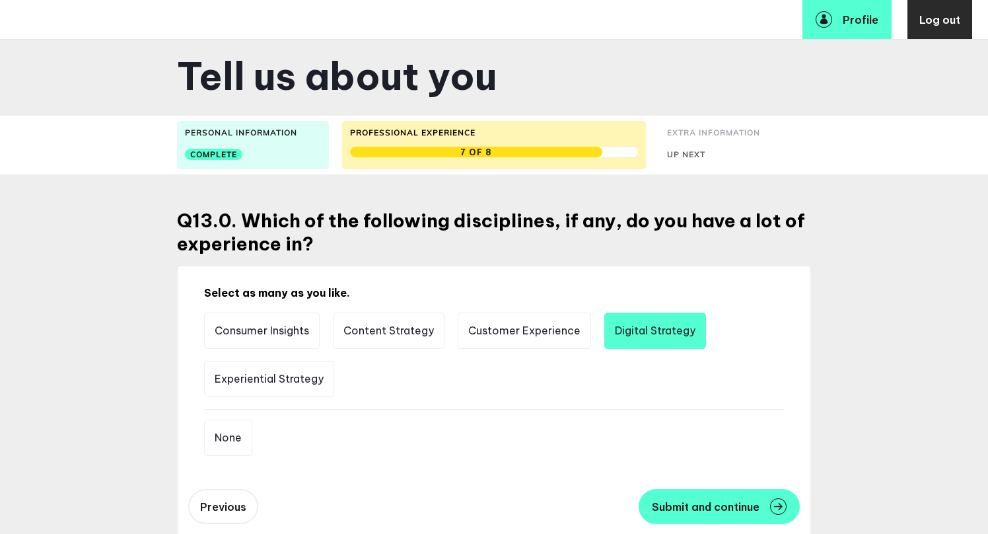
scroll to position [65, 0]
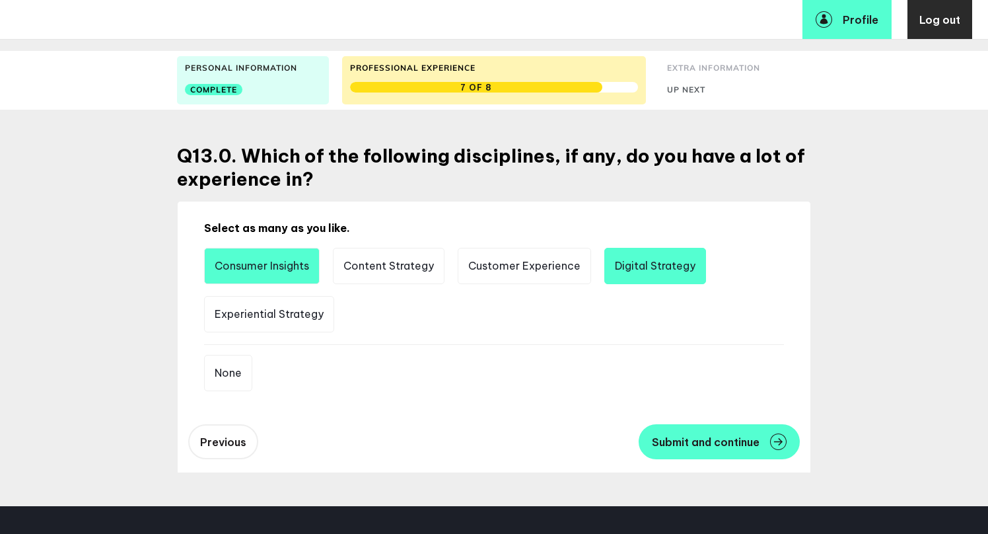
click at [268, 270] on li "Consumer Insights" at bounding box center [262, 266] width 116 height 36
click at [726, 454] on button "Submit and continue" at bounding box center [719, 441] width 161 height 35
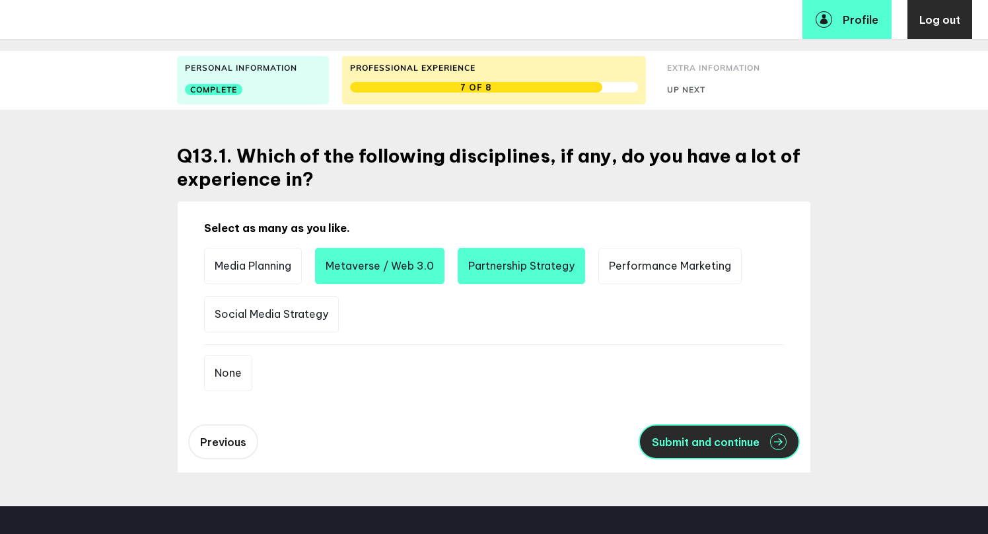
click at [717, 443] on span "Submit and continue" at bounding box center [706, 442] width 108 height 11
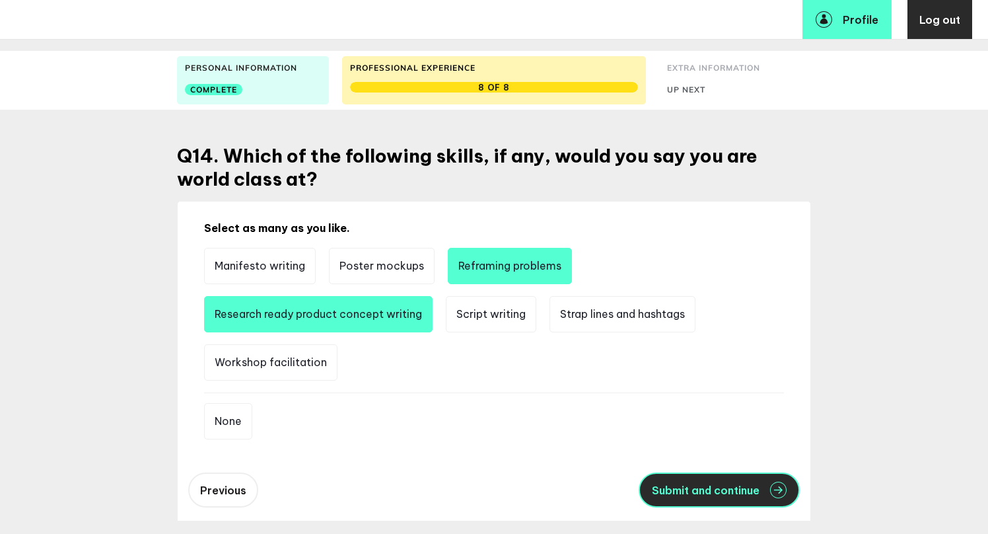
click at [704, 492] on span "Submit and continue" at bounding box center [706, 490] width 108 height 11
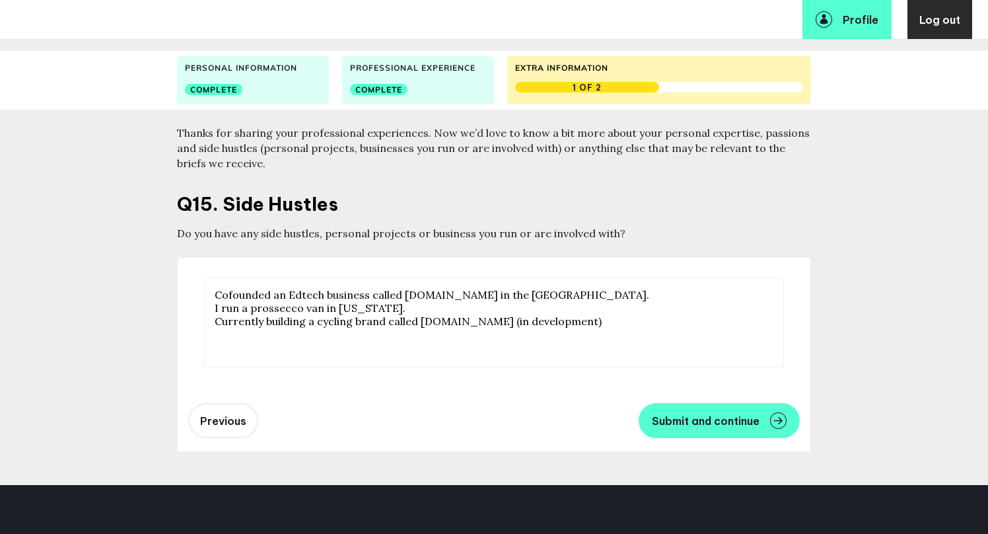
click at [330, 307] on textarea "Cofounded an Edtech business called EdPlace.com in the UK. I run a prossecco va…" at bounding box center [494, 322] width 580 height 90
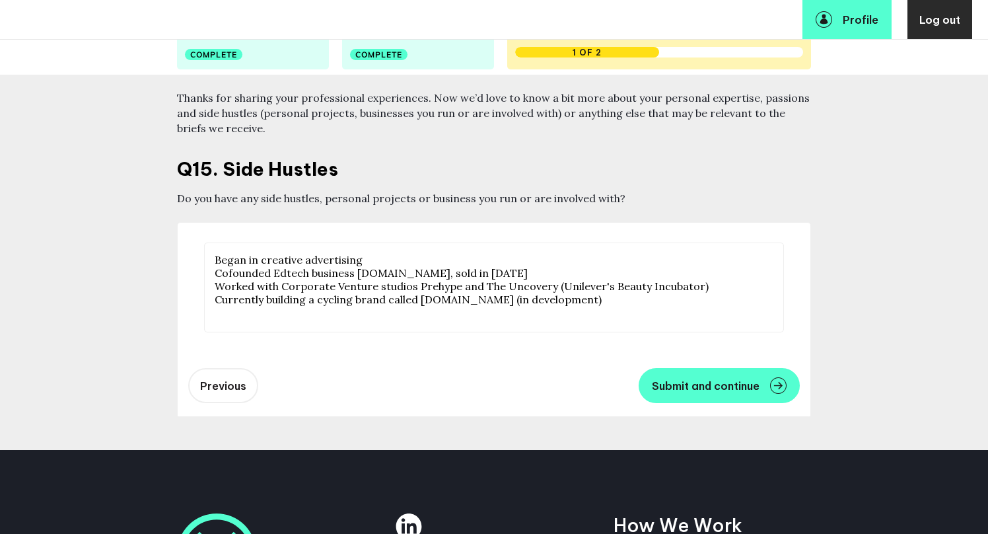
scroll to position [106, 0]
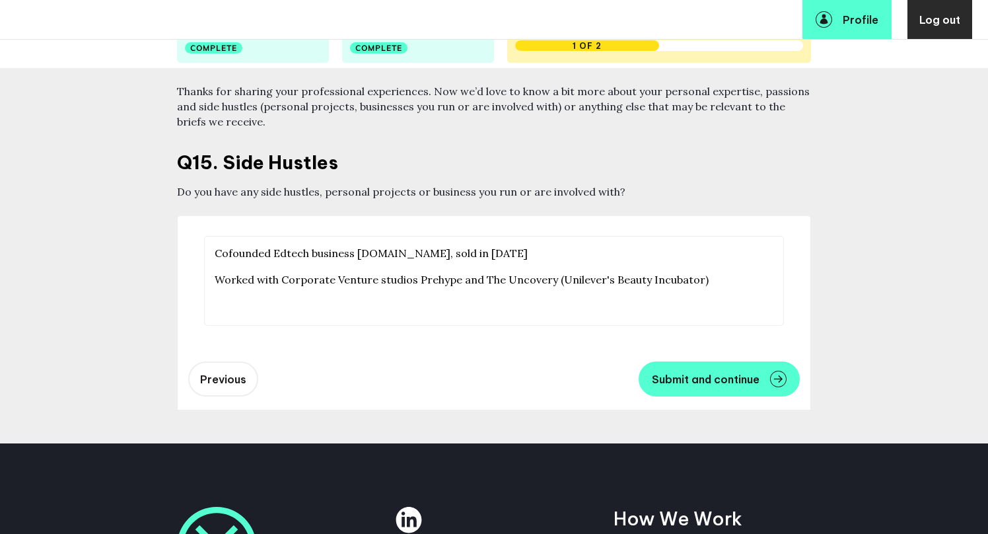
paste textarea "Currently building a cycling brand called cyclecitizens.cc (in development)"
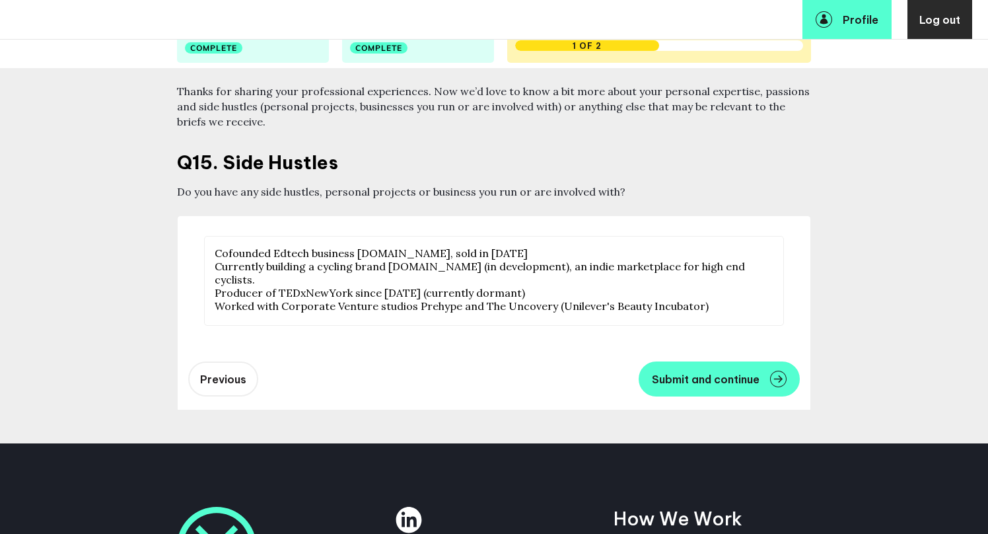
click at [314, 270] on textarea "Cofounded Edtech business EdPlace.com, sold in 2022 Currently building a cyclin…" at bounding box center [494, 281] width 580 height 90
type textarea "Cofounded Edtech business EdPlace.com, sold in 2022 Currently building a cyclin…"
click at [721, 386] on button "Submit and continue" at bounding box center [719, 378] width 161 height 35
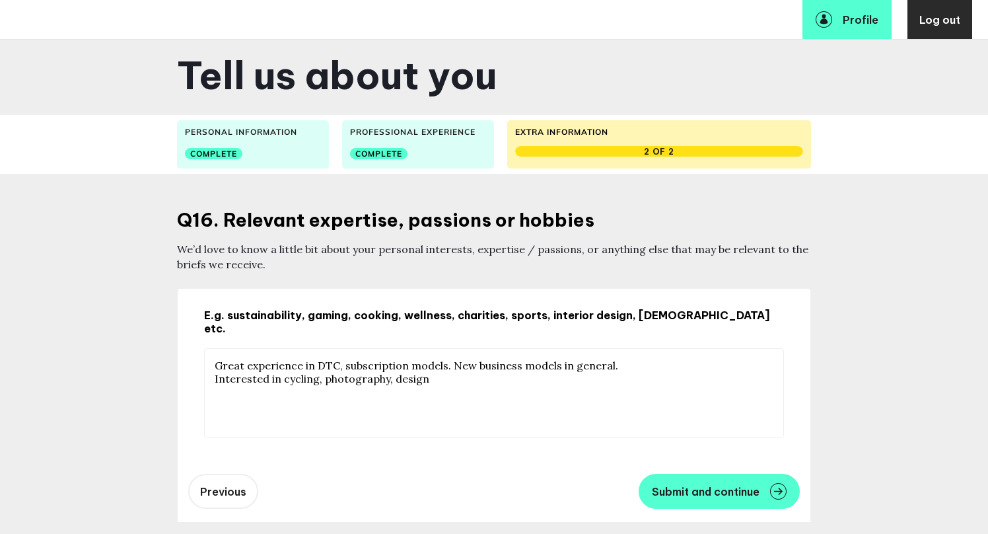
scroll to position [89, 0]
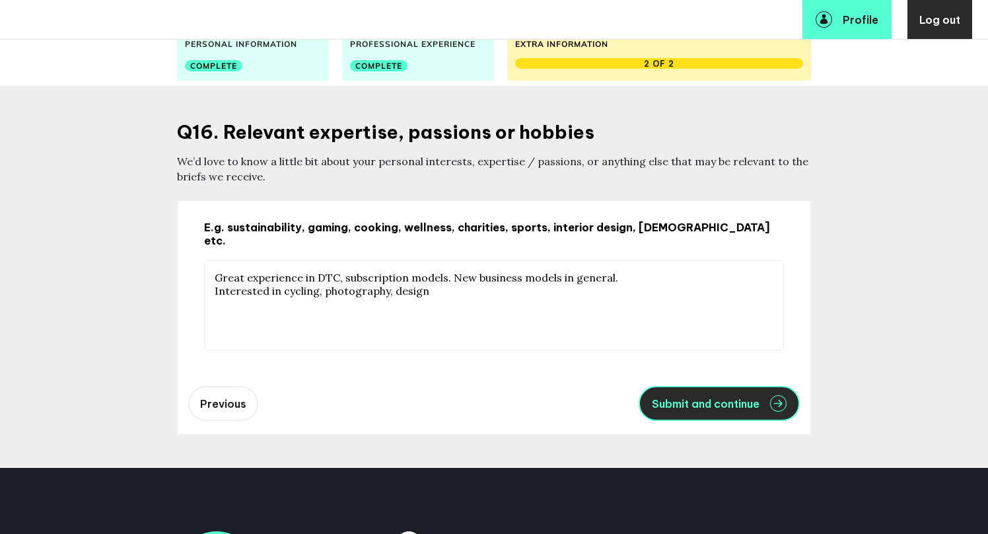
click at [767, 403] on button "Submit and continue" at bounding box center [719, 403] width 161 height 35
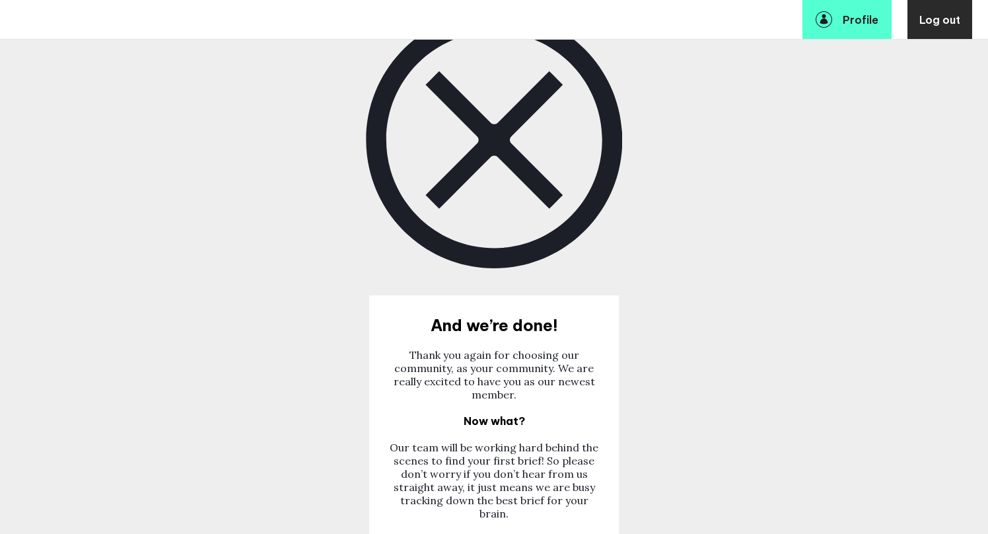
scroll to position [345, 0]
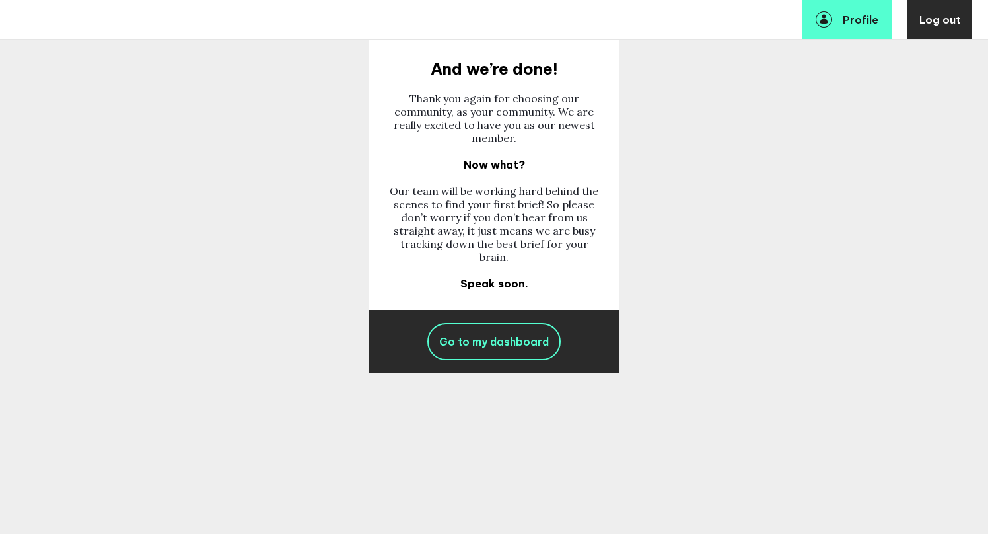
click at [510, 360] on link "Go to my dashboard" at bounding box center [493, 341] width 133 height 37
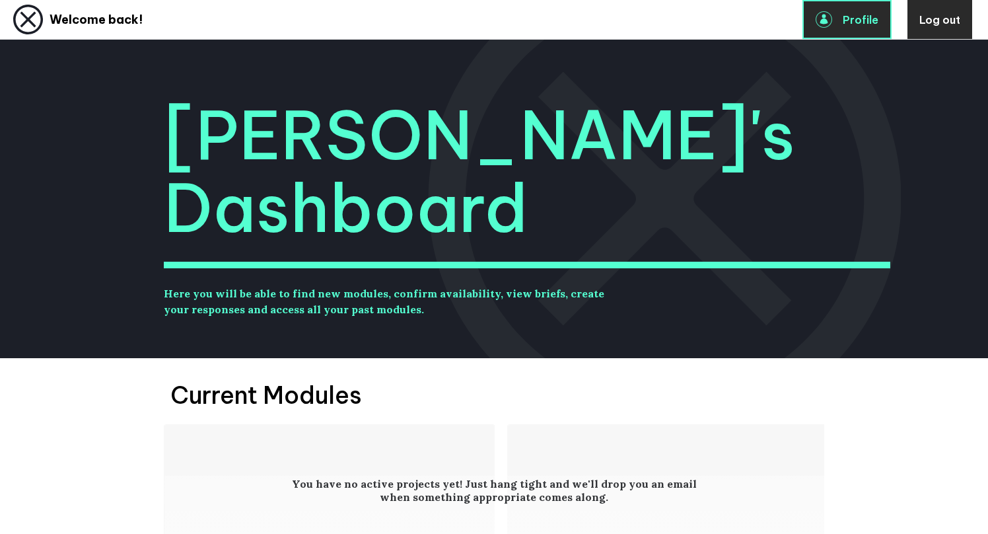
click at [842, 24] on link "Profile" at bounding box center [847, 19] width 89 height 39
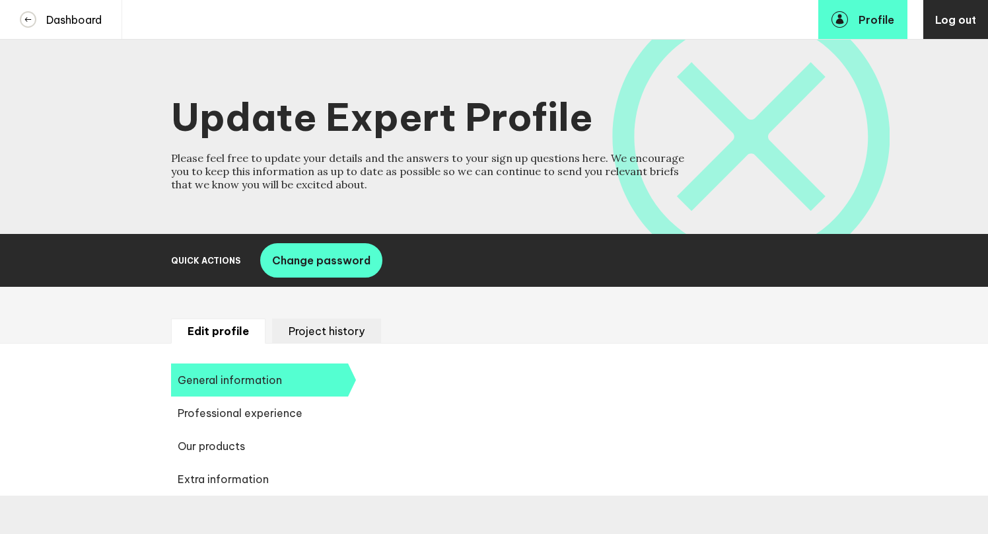
select select "19089"
select select "19085"
select select "14724"
select select "14666"
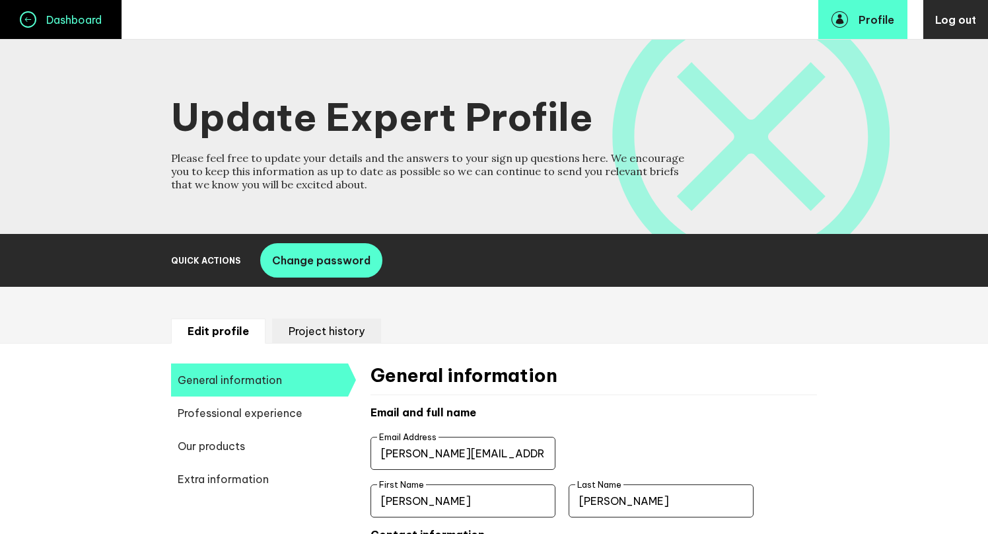
click at [65, 11] on link "Dashboard" at bounding box center [61, 19] width 122 height 39
